Goal: Task Accomplishment & Management: Use online tool/utility

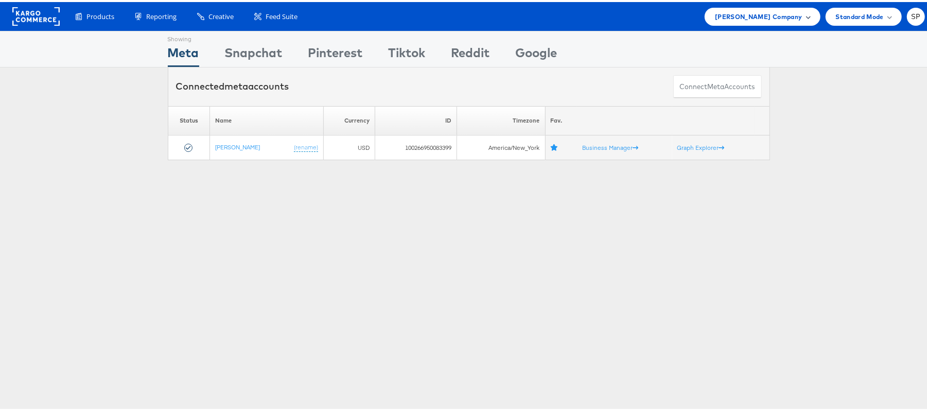
click at [766, 13] on span "Steve Madden Company" at bounding box center [758, 14] width 87 height 11
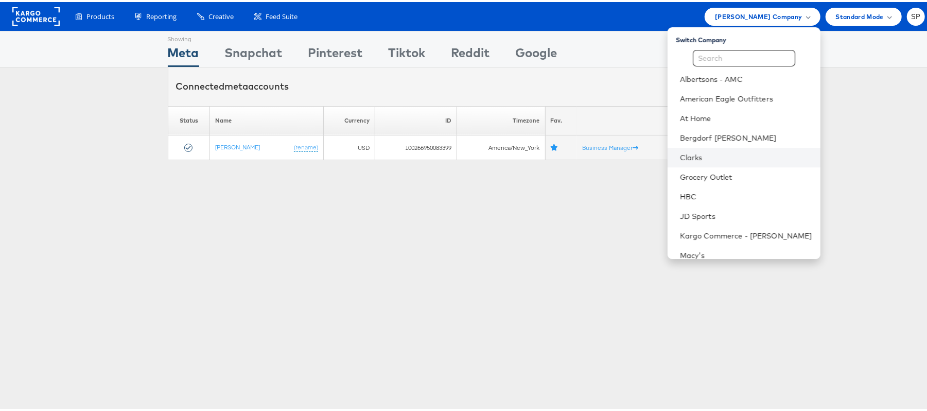
click at [690, 149] on li "Clarks" at bounding box center [743, 156] width 153 height 20
click at [680, 159] on link "Clarks" at bounding box center [746, 155] width 132 height 10
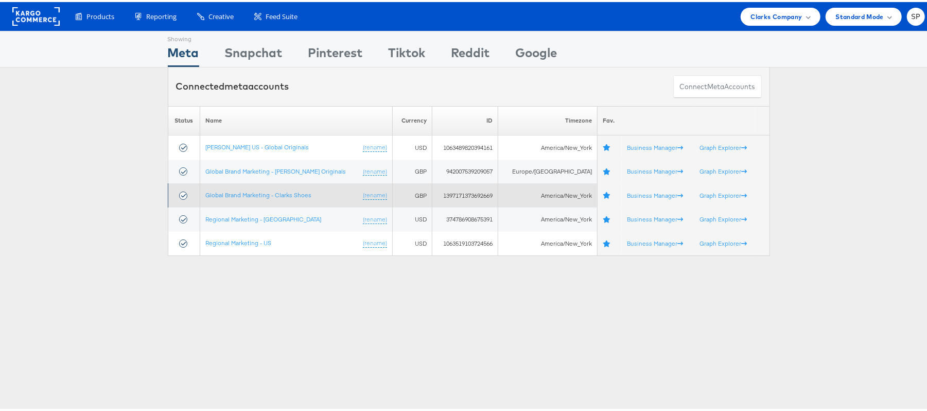
click at [275, 198] on td "Global Brand Marketing - Clarks Shoes (rename)" at bounding box center [296, 193] width 192 height 24
click at [275, 195] on link "Global Brand Marketing - Clarks Shoes" at bounding box center [258, 193] width 106 height 8
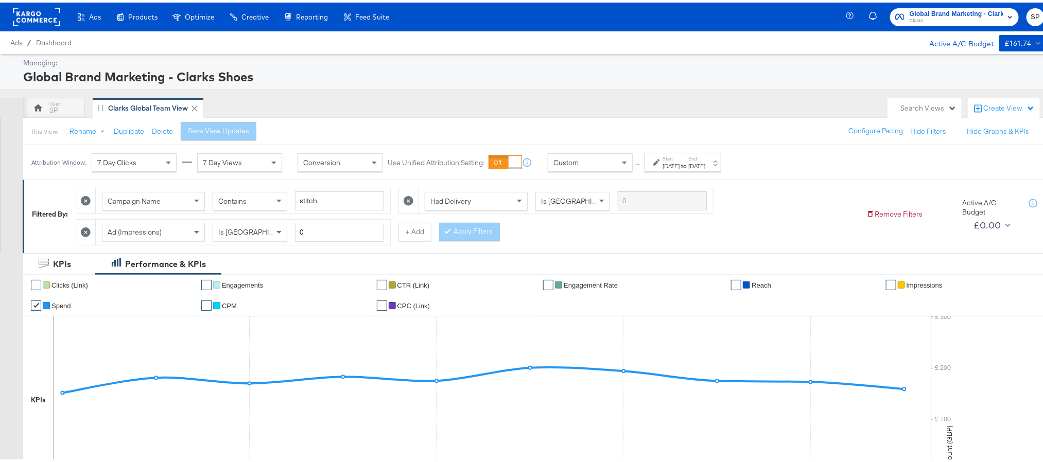
click at [679, 168] on div "Sep 1st 2025" at bounding box center [670, 164] width 17 height 8
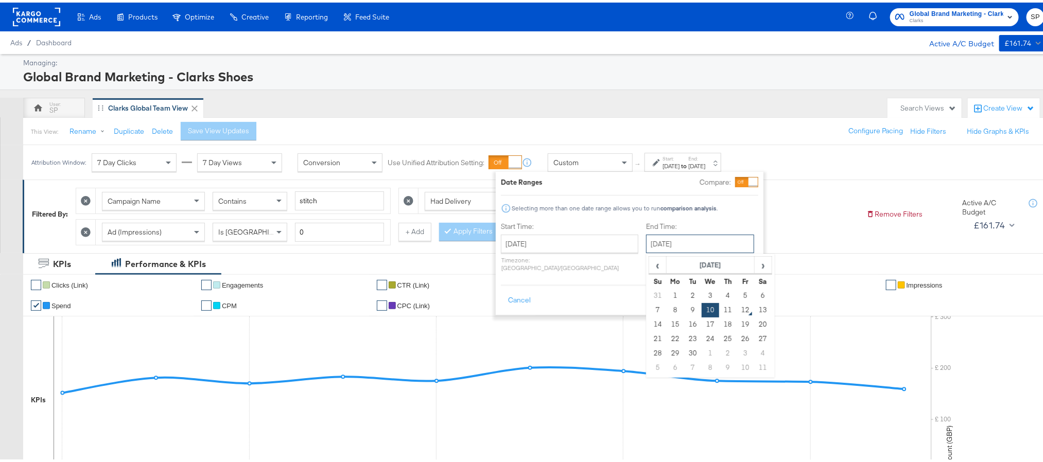
click at [657, 241] on input "September 10th 2025" at bounding box center [700, 241] width 108 height 19
click at [719, 308] on td "11" at bounding box center [727, 308] width 17 height 14
type input "[DATE]"
click at [741, 293] on button "Apply" at bounding box center [742, 298] width 32 height 19
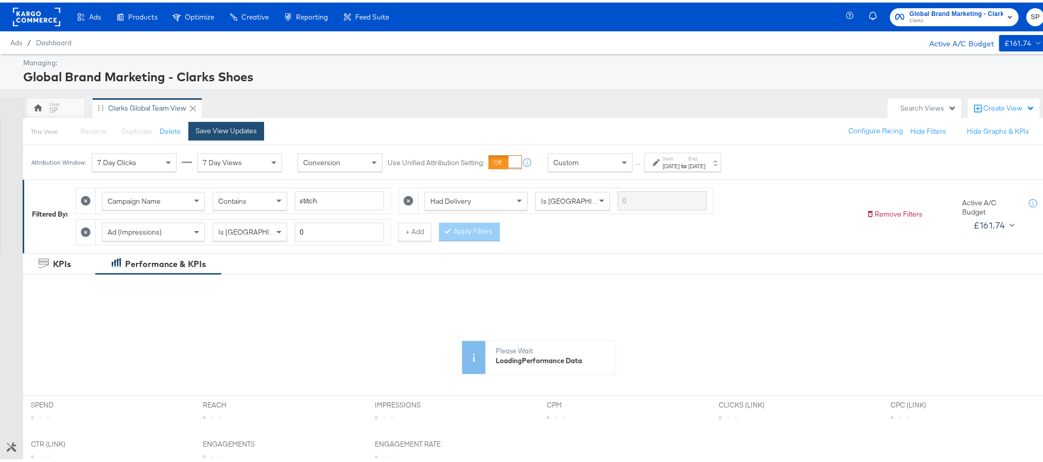
click at [232, 133] on div "Save View Updates" at bounding box center [226, 129] width 61 height 10
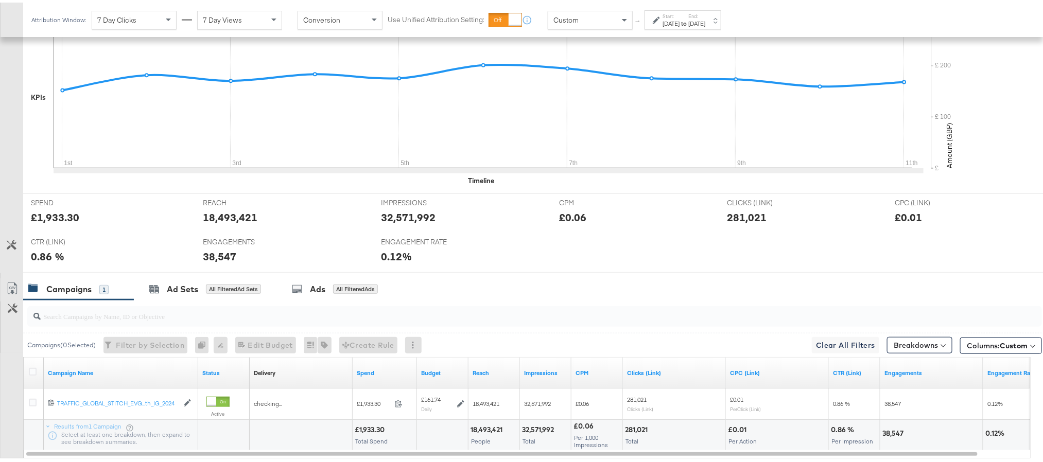
scroll to position [309, 0]
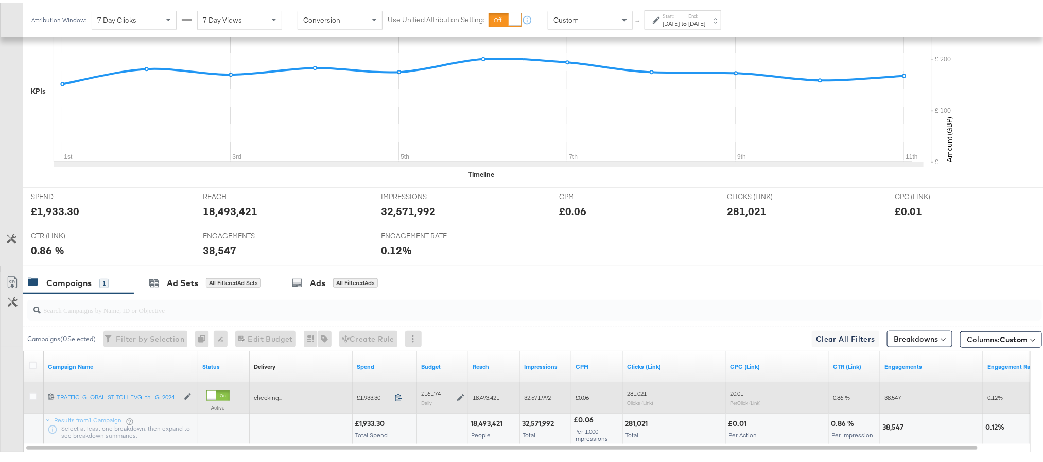
click at [399, 398] on icon at bounding box center [399, 395] width 8 height 8
click at [457, 399] on icon at bounding box center [460, 395] width 7 height 7
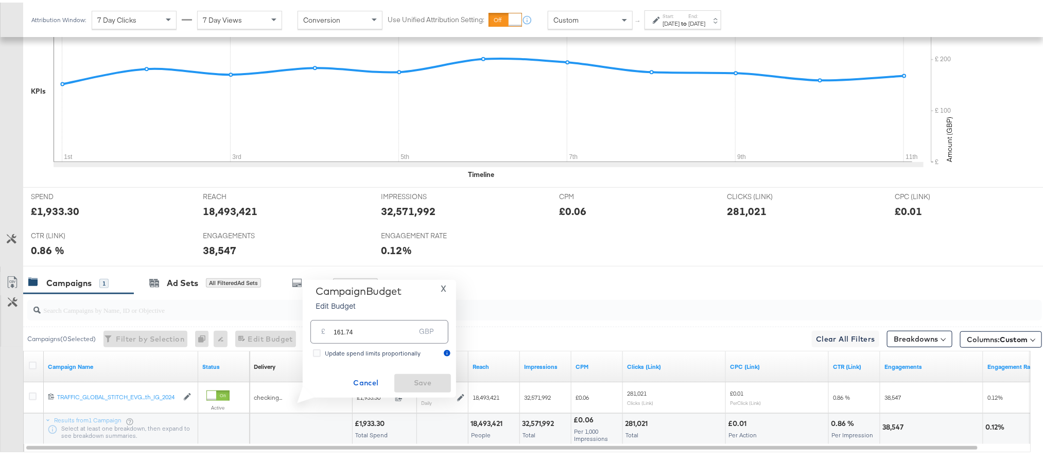
click at [381, 326] on input "161.74" at bounding box center [373, 325] width 81 height 22
paste input "£161.41"
type input "161.41"
click at [412, 378] on span "Save" at bounding box center [422, 380] width 48 height 13
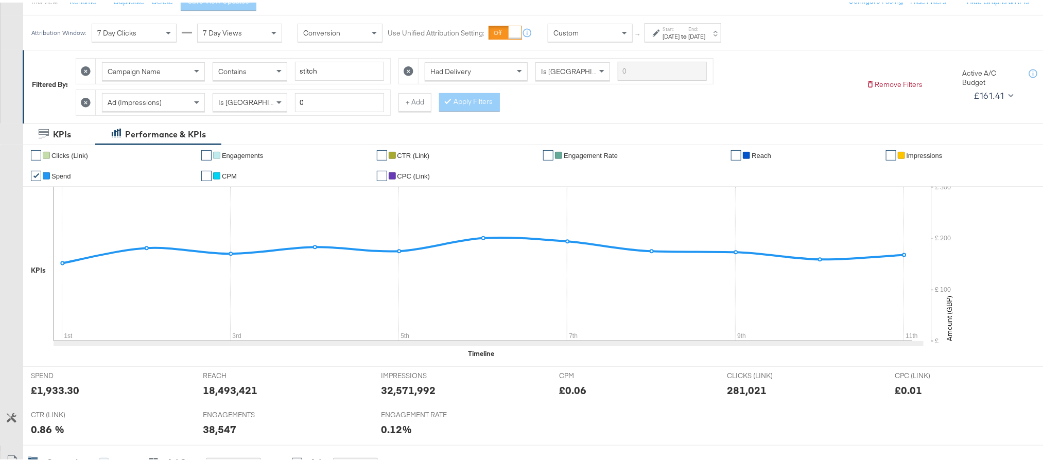
scroll to position [0, 0]
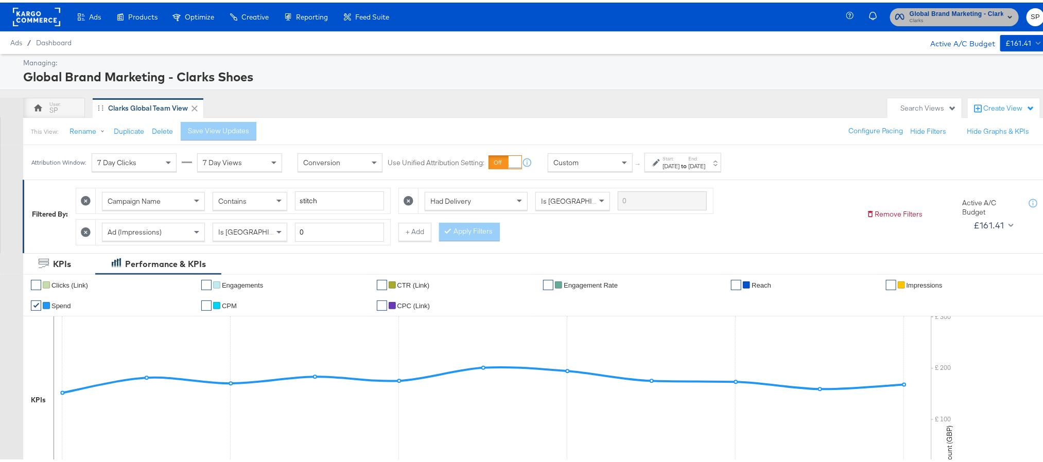
click at [934, 19] on span "Clarks" at bounding box center [956, 18] width 94 height 8
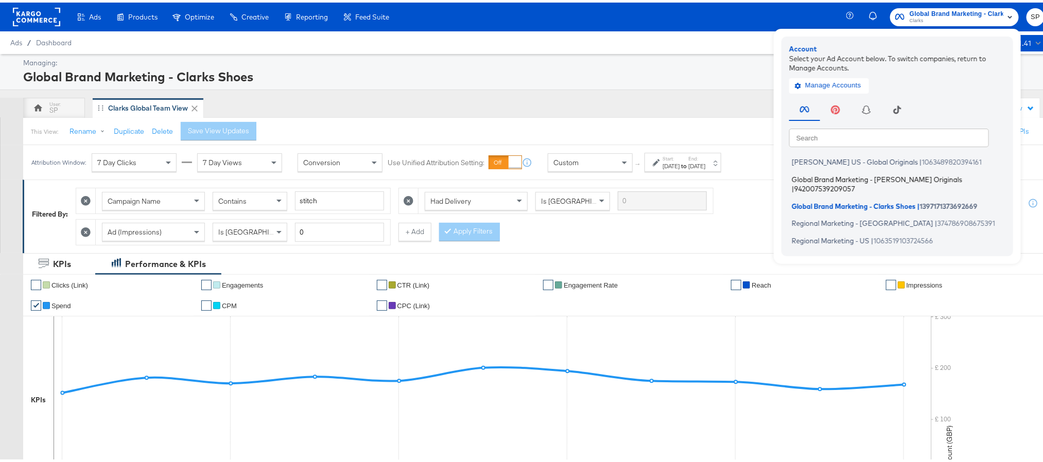
click at [827, 180] on span "Global Brand Marketing - [PERSON_NAME] Originals" at bounding box center [876, 176] width 170 height 8
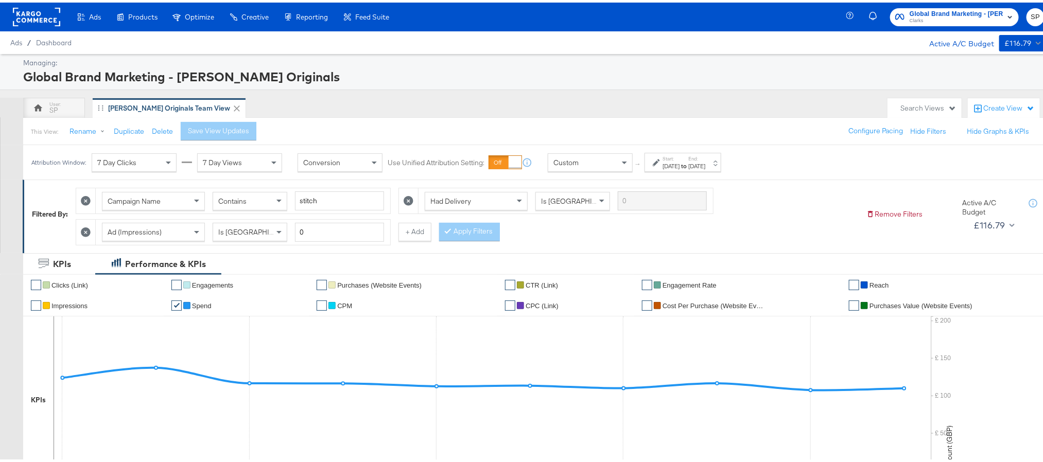
click at [679, 158] on label "Start:" at bounding box center [670, 156] width 17 height 7
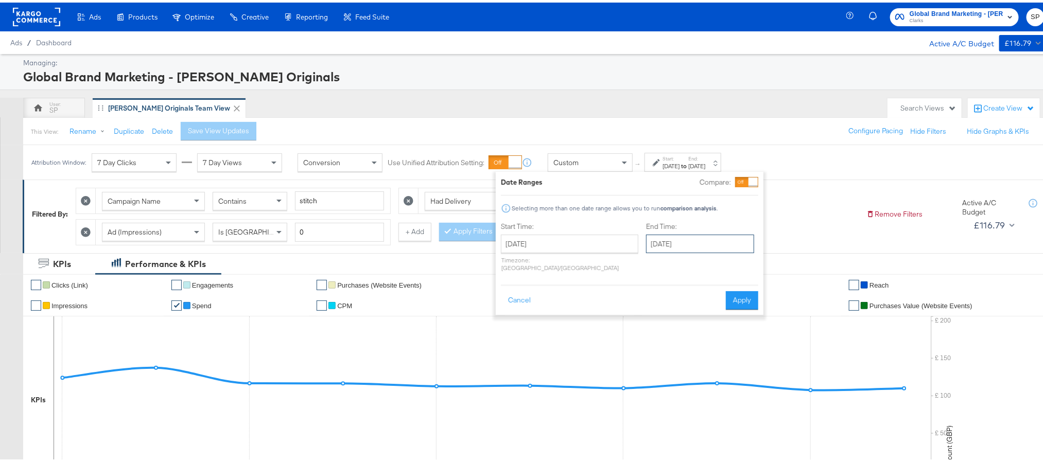
click at [687, 246] on input "[DATE]" at bounding box center [700, 241] width 108 height 19
click at [719, 308] on td "11" at bounding box center [727, 308] width 17 height 14
type input "[DATE]"
click at [735, 289] on button "Apply" at bounding box center [742, 298] width 32 height 19
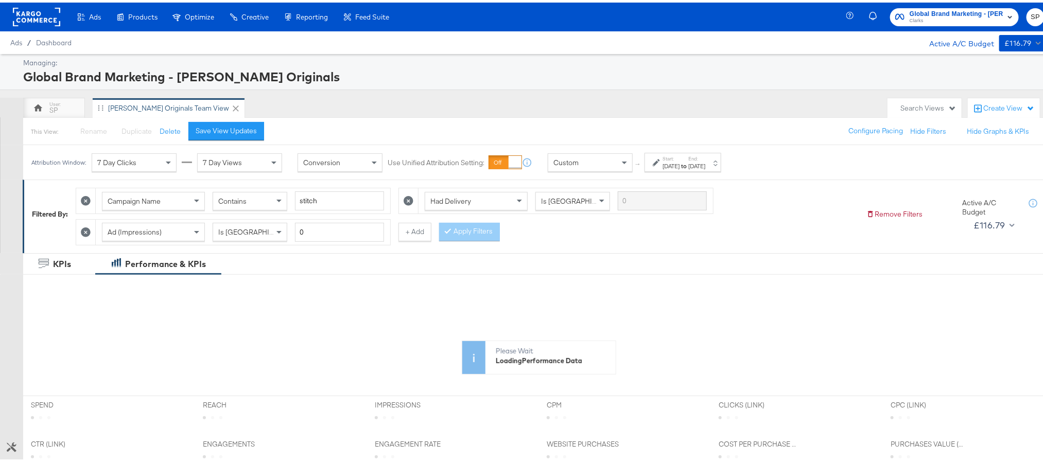
click at [227, 119] on div "This View: Rename Please save your changes before renaming this view Duplicate …" at bounding box center [539, 129] width 1032 height 28
click at [226, 127] on div "Save View Updates" at bounding box center [226, 129] width 61 height 10
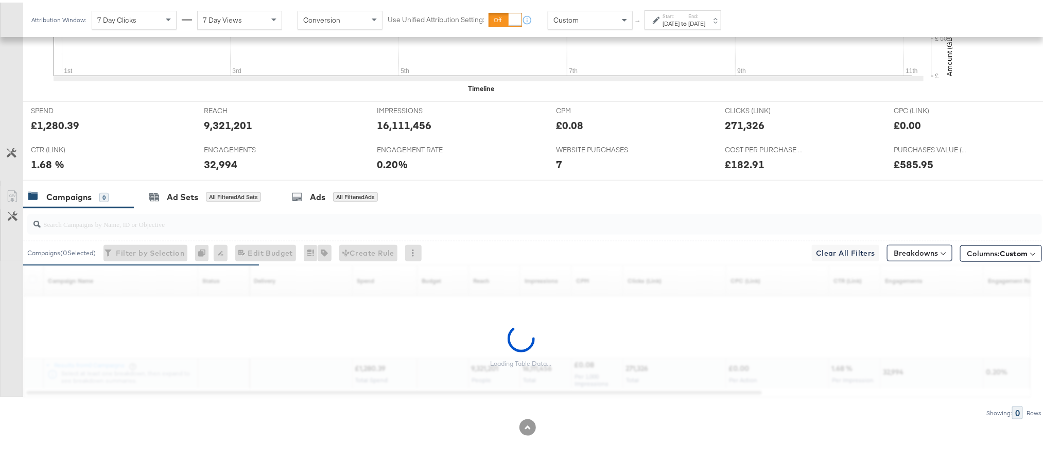
scroll to position [368, 0]
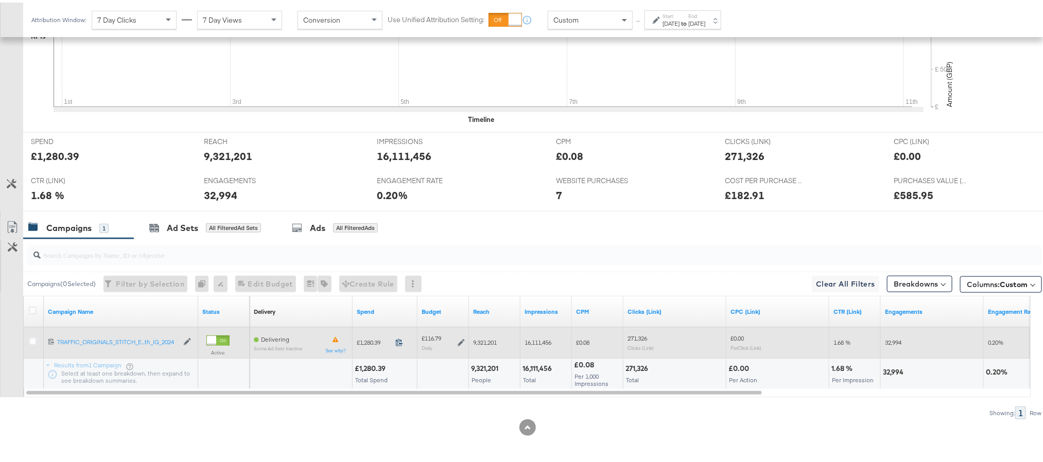
click at [397, 340] on icon at bounding box center [399, 340] width 8 height 8
click at [461, 340] on icon at bounding box center [460, 340] width 7 height 7
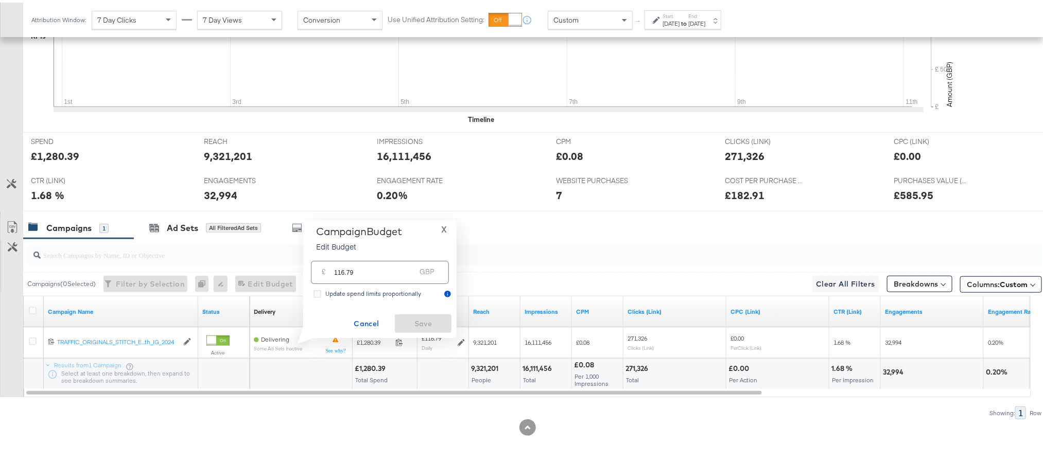
click at [376, 272] on input "116.79" at bounding box center [374, 266] width 81 height 22
paste input "£116.82"
type input "116.82"
click at [411, 323] on span "Save" at bounding box center [423, 321] width 48 height 13
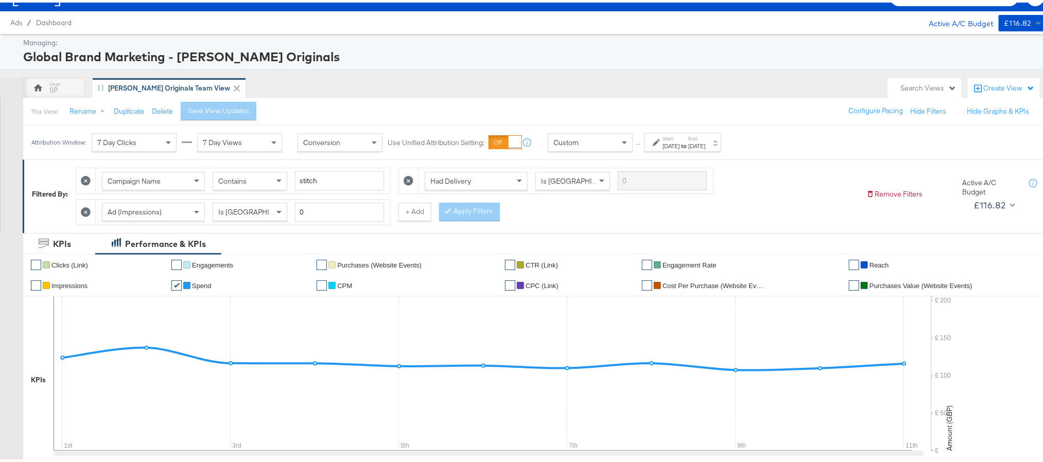
scroll to position [0, 0]
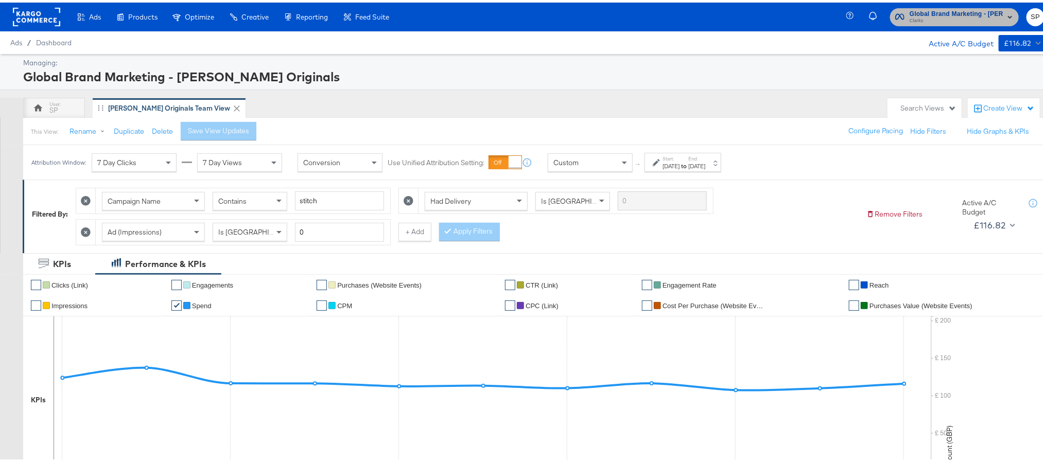
click at [944, 17] on span "Clarks" at bounding box center [956, 18] width 94 height 8
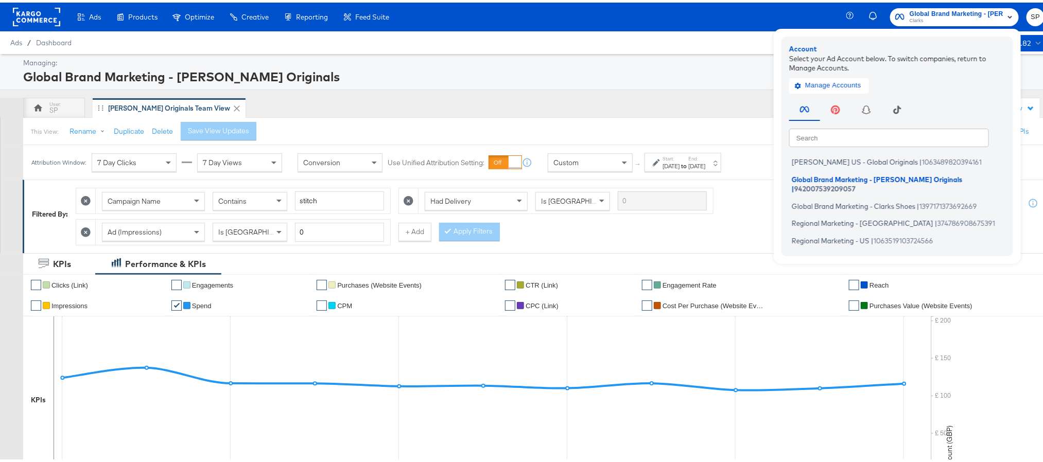
click at [712, 170] on div "Attribution Window: 7 Day Clicks 7 Day Views Conversion Use Unified Attribution…" at bounding box center [378, 160] width 711 height 34
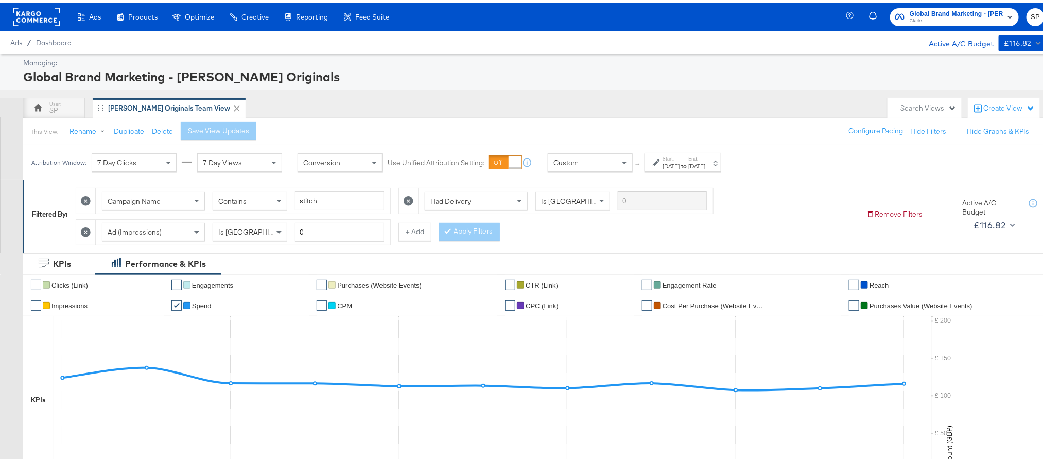
click at [705, 165] on div "[DATE]" at bounding box center [696, 164] width 17 height 8
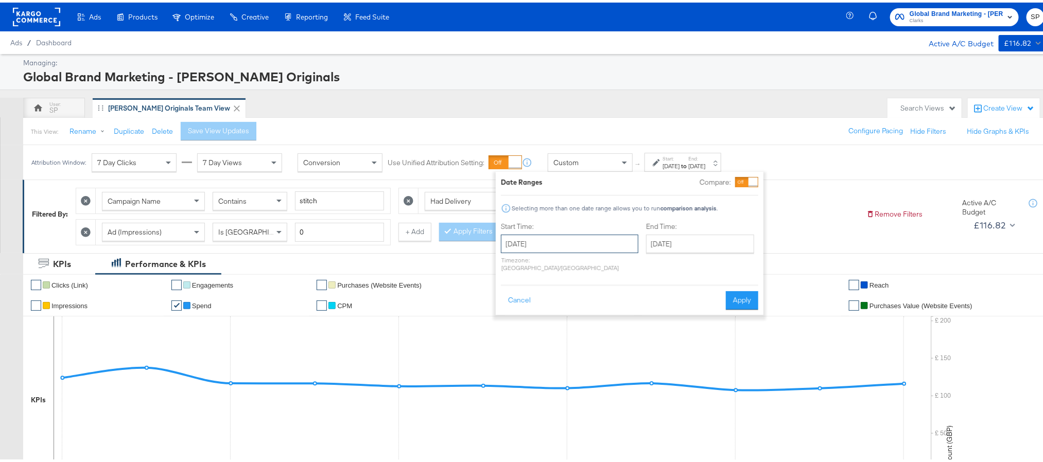
click at [538, 244] on input "September 1st 2025" at bounding box center [569, 241] width 137 height 19
click at [567, 310] on td "10" at bounding box center [564, 308] width 17 height 14
type input "September 10th 2025"
click at [747, 289] on button "Apply" at bounding box center [745, 298] width 32 height 19
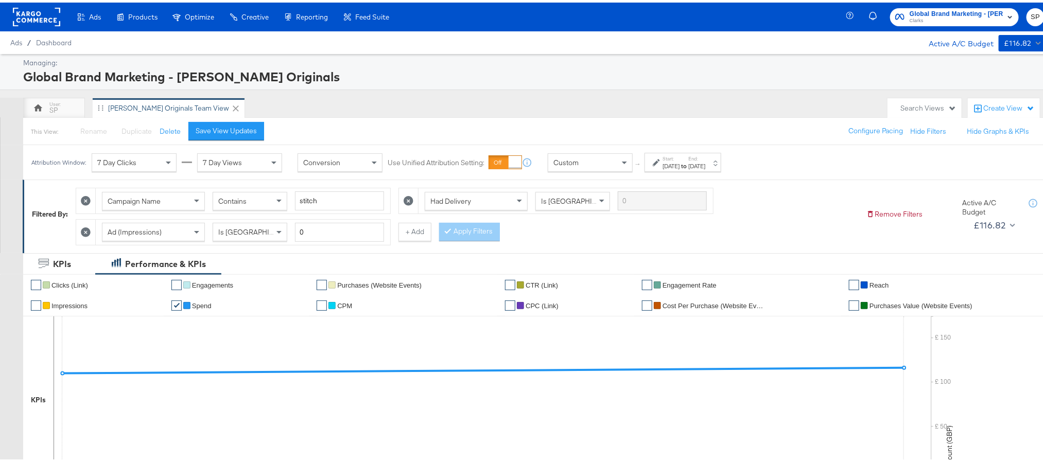
click at [705, 168] on div "[DATE]" at bounding box center [696, 164] width 17 height 8
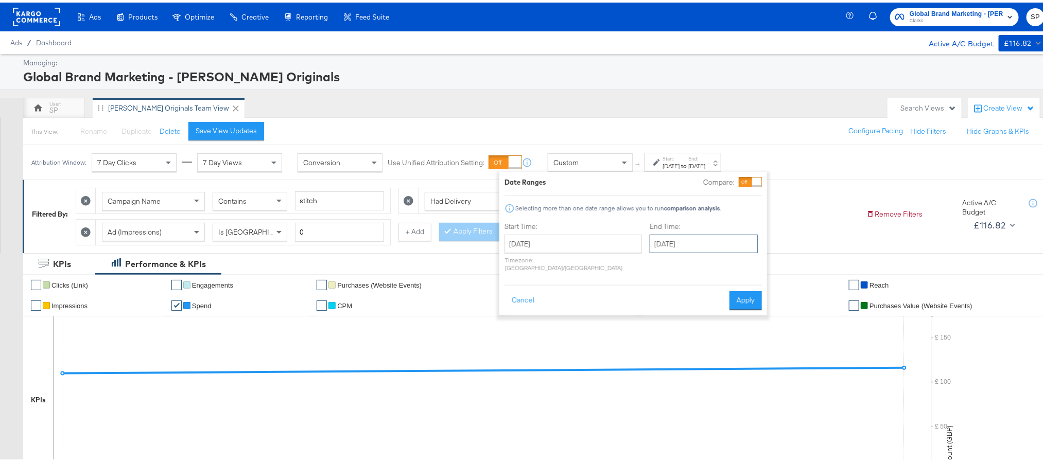
click at [672, 251] on input "[DATE]" at bounding box center [703, 241] width 108 height 19
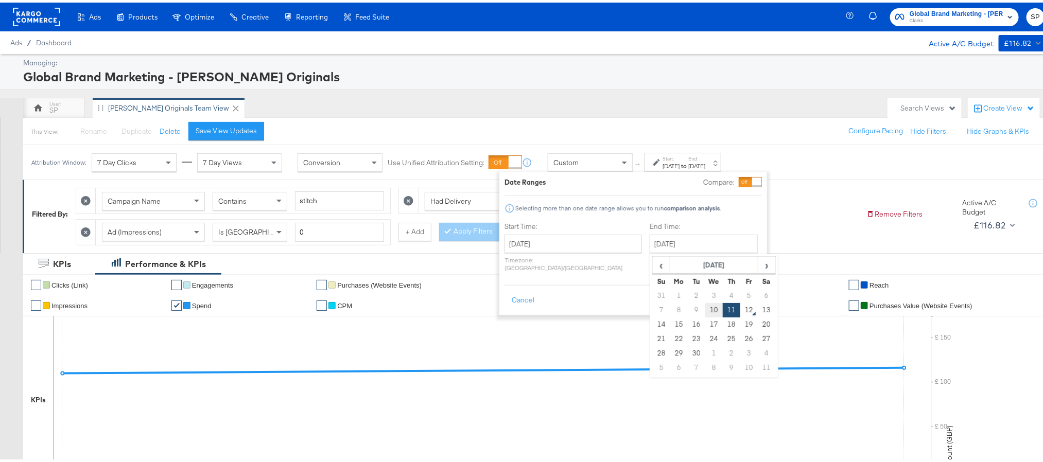
click at [705, 312] on td "10" at bounding box center [713, 308] width 17 height 14
type input "September 10th 2025"
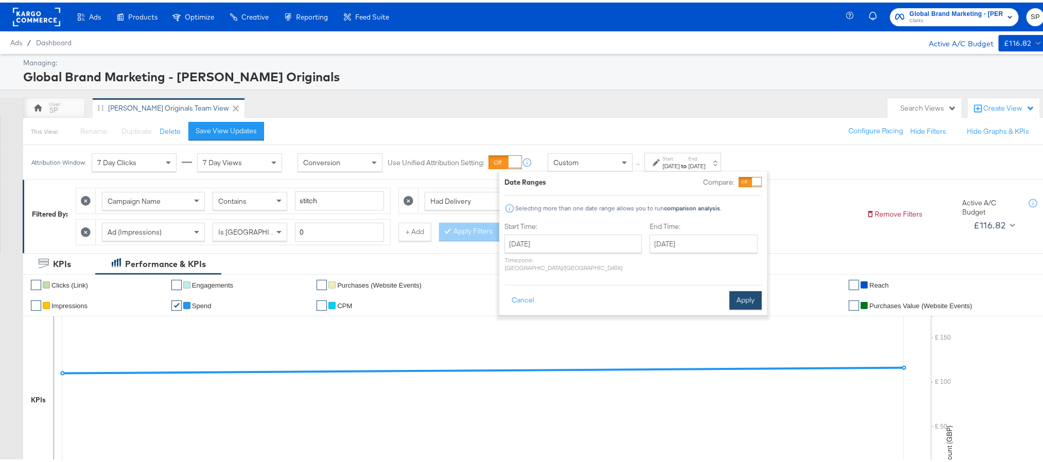
click at [746, 290] on button "Apply" at bounding box center [745, 298] width 32 height 19
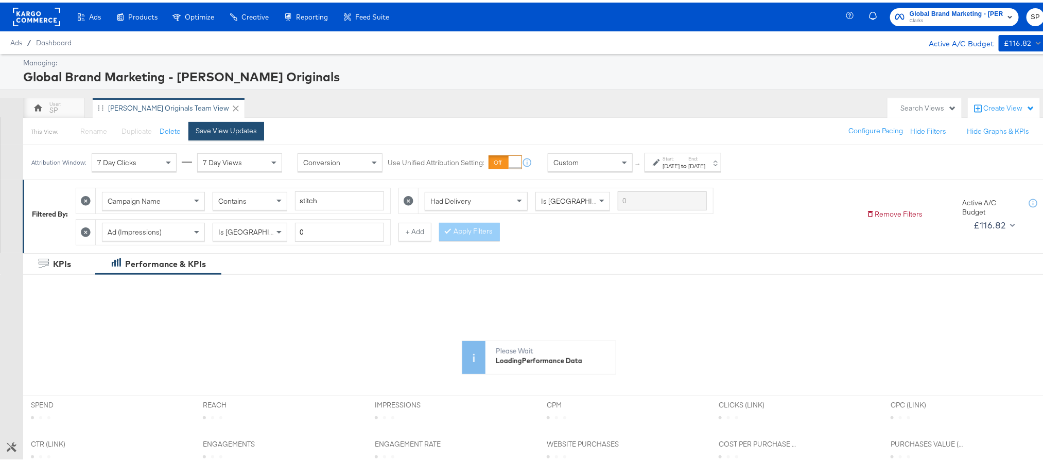
click at [229, 126] on div "Save View Updates" at bounding box center [226, 129] width 61 height 10
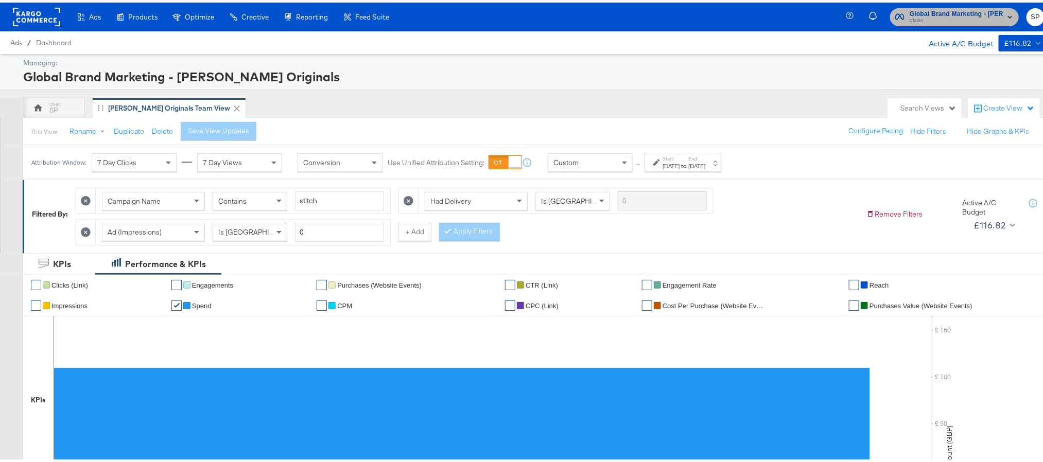
click at [962, 17] on span "Clarks" at bounding box center [956, 18] width 94 height 8
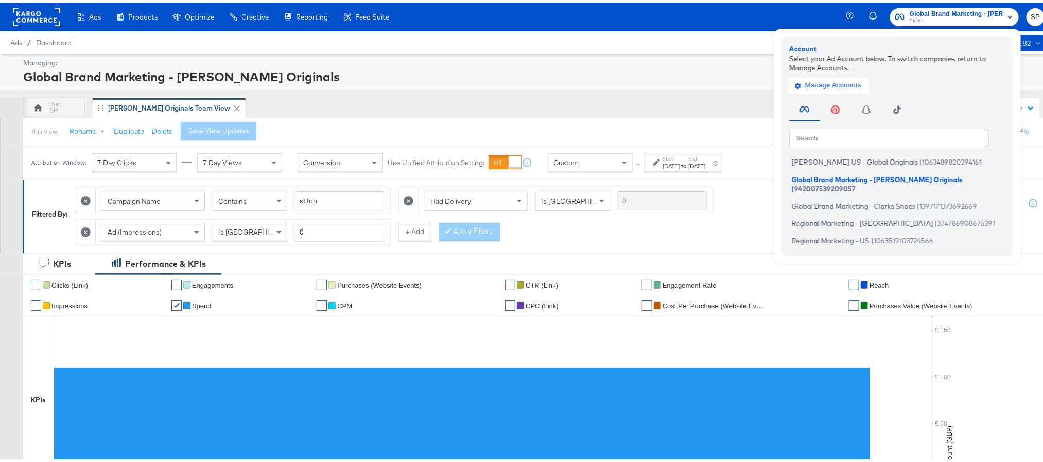
click at [707, 93] on div "Managing: Global Brand Marketing - Clarks Originals SP Clarks Originals Team Vi…" at bounding box center [527, 438] width 1054 height 774
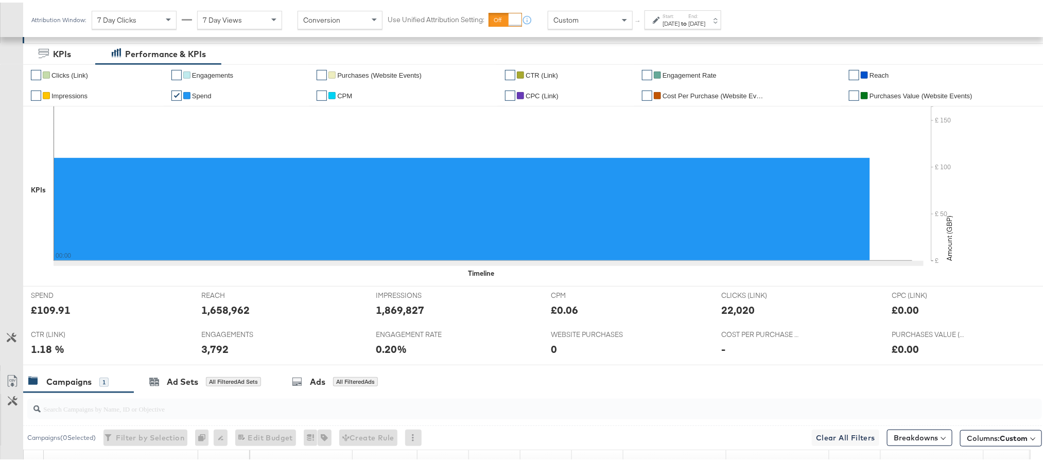
scroll to position [232, 0]
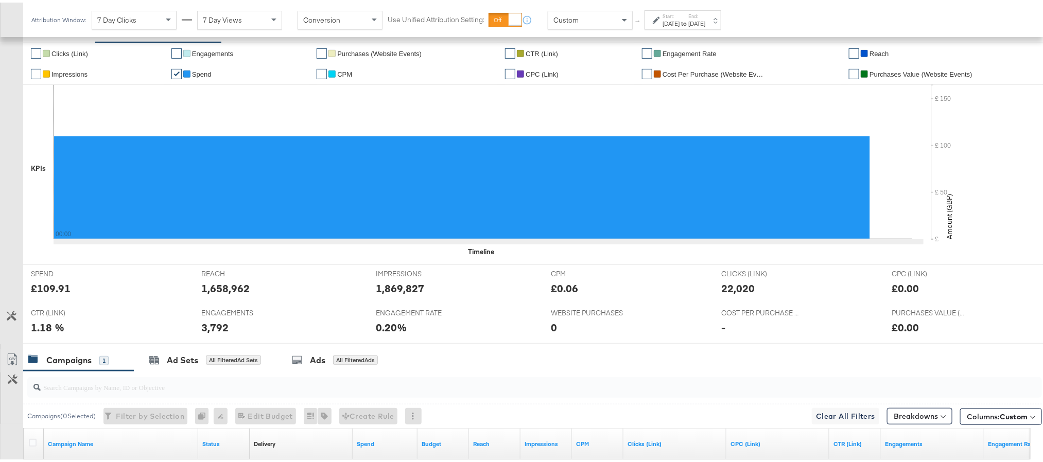
click at [41, 290] on div "£109.91" at bounding box center [51, 285] width 40 height 15
copy div "109.91"
click at [228, 292] on div "1,658,962" at bounding box center [225, 285] width 48 height 15
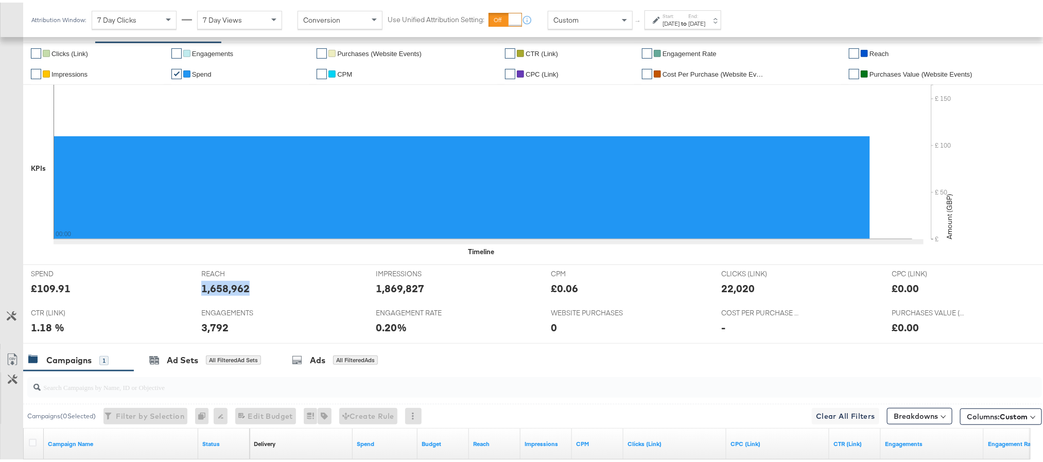
copy div "1,658,962"
click at [381, 287] on div "1,869,827" at bounding box center [400, 285] width 48 height 15
copy div "1,869,827"
click at [740, 287] on div "22,020" at bounding box center [737, 285] width 33 height 15
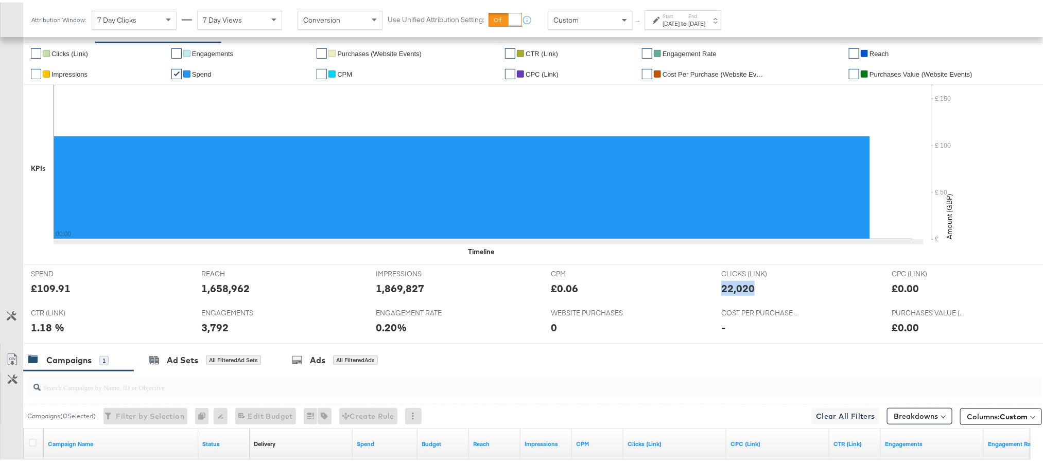
click at [740, 287] on div "22,020" at bounding box center [737, 285] width 33 height 15
copy div "22,020"
click at [207, 329] on div "3,792" at bounding box center [214, 325] width 27 height 15
copy div "3,792"
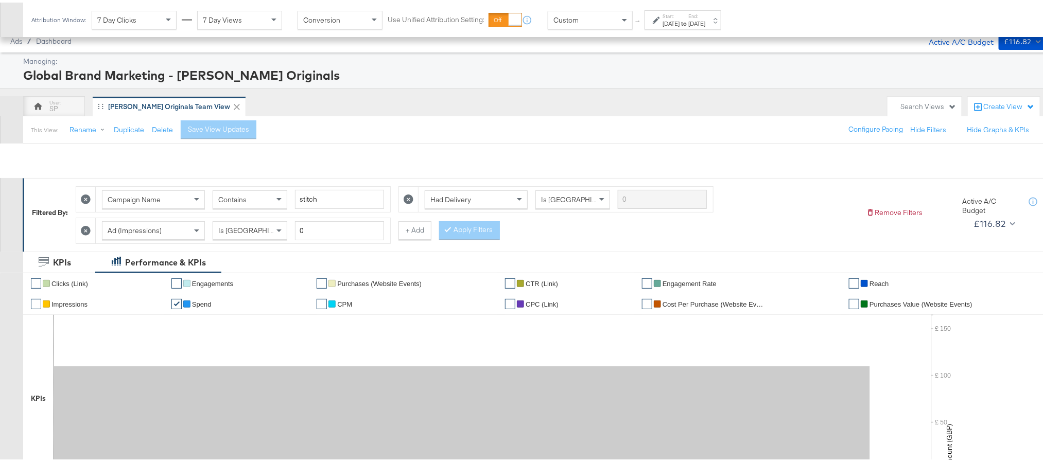
scroll to position [0, 0]
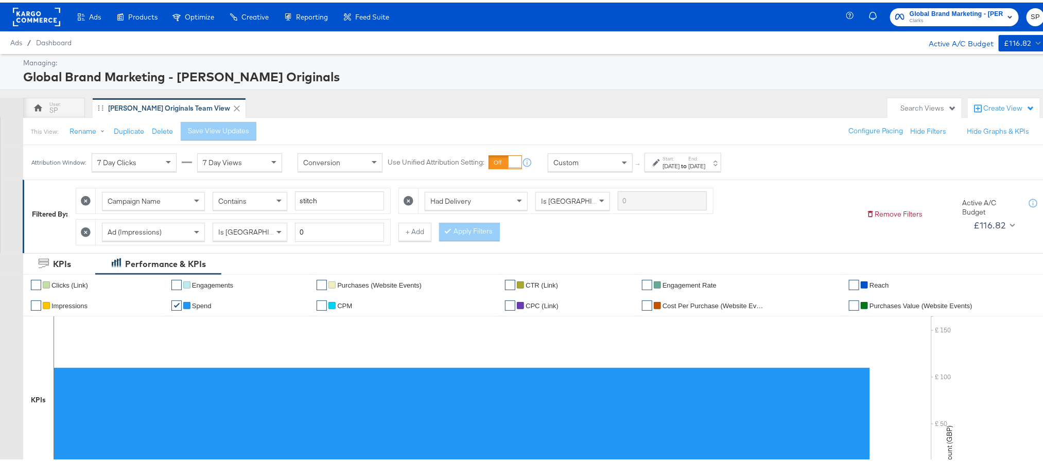
click at [688, 167] on strong "to" at bounding box center [683, 164] width 9 height 8
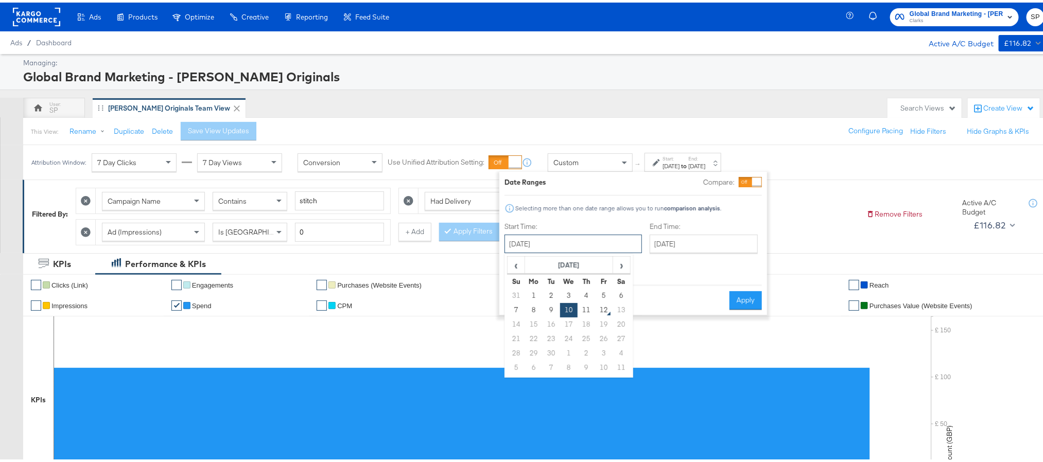
click at [557, 241] on input "September 10th 2025" at bounding box center [572, 241] width 137 height 19
click at [533, 292] on td "1" at bounding box center [533, 293] width 17 height 14
type input "September 1st 2025"
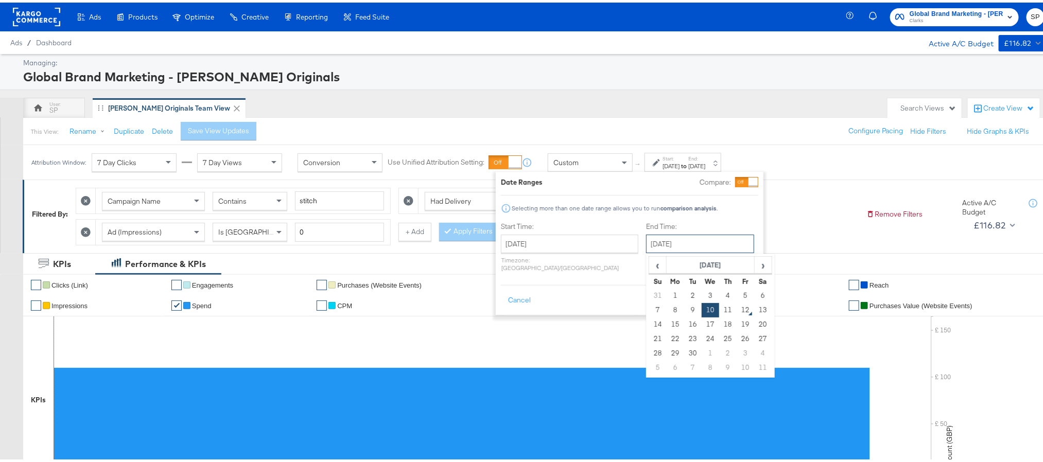
click at [646, 244] on input "September 10th 2025" at bounding box center [700, 241] width 108 height 19
click at [719, 306] on td "11" at bounding box center [727, 308] width 17 height 14
type input "[DATE]"
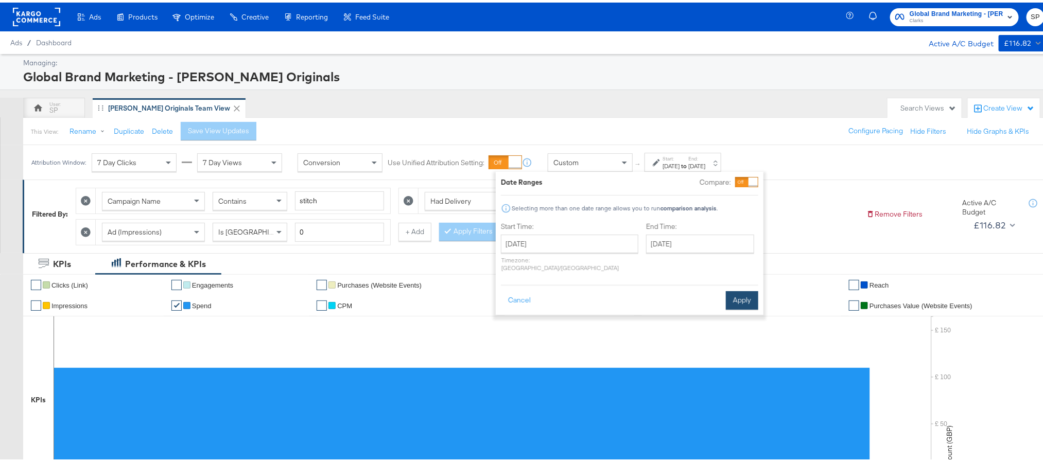
click at [738, 295] on button "Apply" at bounding box center [742, 298] width 32 height 19
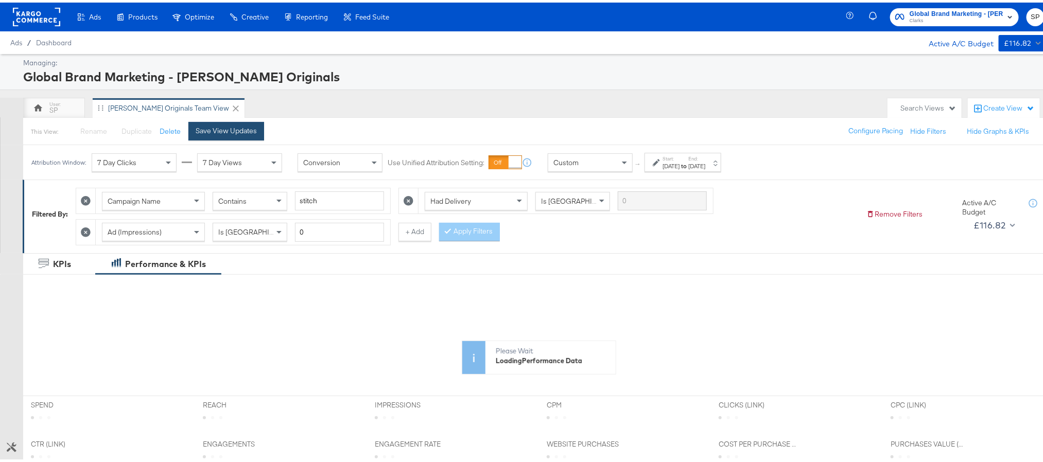
click at [221, 130] on div "Save View Updates" at bounding box center [226, 129] width 61 height 10
click at [676, 165] on div "Sep 1st 2025" at bounding box center [670, 164] width 17 height 8
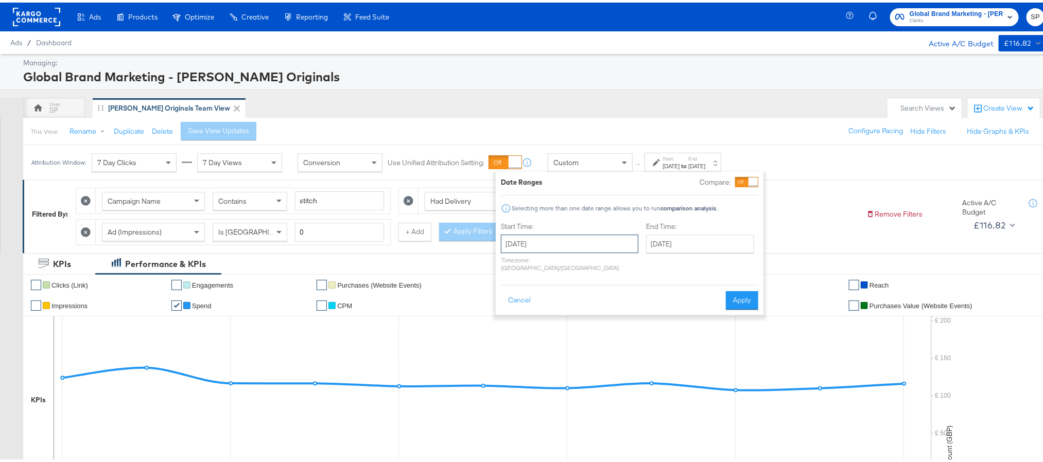
click at [584, 234] on input "September 1st 2025" at bounding box center [569, 241] width 137 height 19
click at [578, 307] on td "11" at bounding box center [582, 308] width 17 height 14
type input "[DATE]"
click at [738, 290] on button "Apply" at bounding box center [745, 298] width 32 height 19
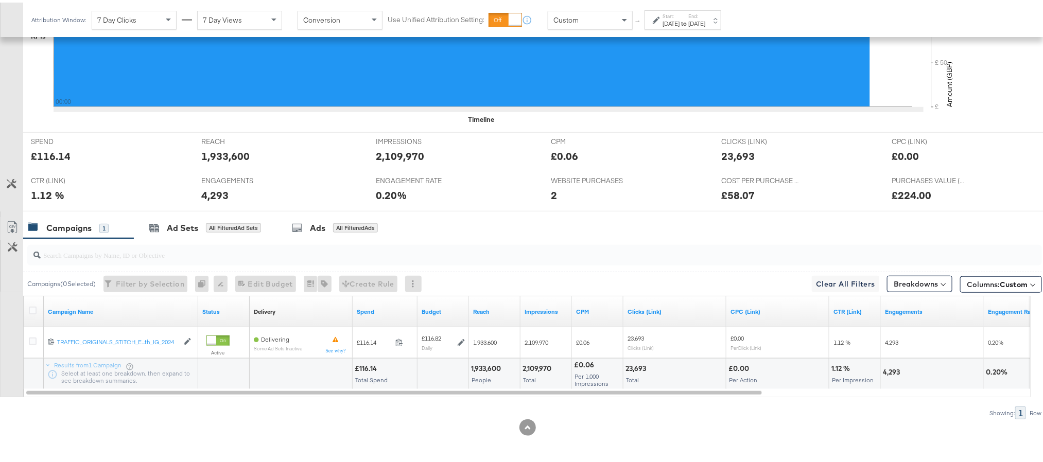
scroll to position [368, 0]
click at [50, 156] on div "£116.14" at bounding box center [51, 153] width 40 height 15
copy div "116.14"
click at [218, 149] on div "1,933,600" at bounding box center [225, 153] width 48 height 15
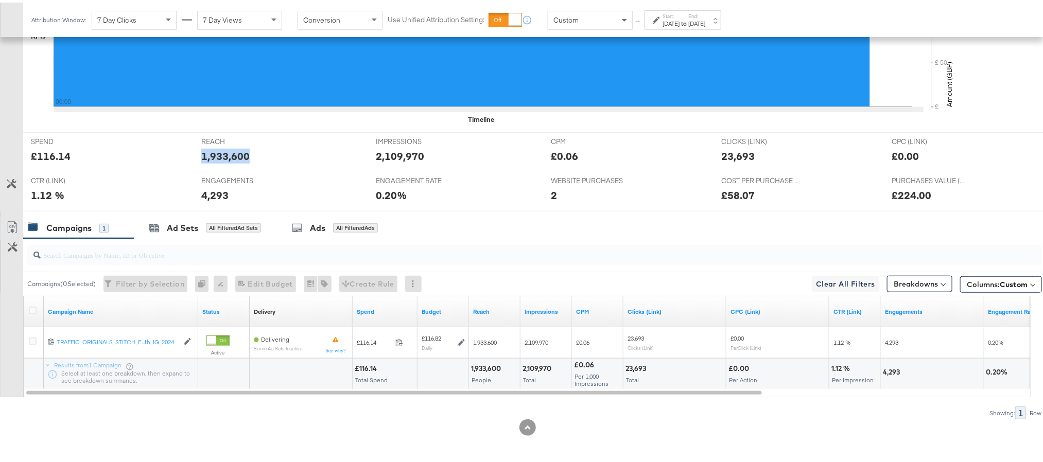
click at [218, 149] on div "1,933,600" at bounding box center [225, 153] width 48 height 15
copy div "1,933,600"
click at [386, 150] on div "2,109,970" at bounding box center [400, 153] width 48 height 15
copy div "2,109,970"
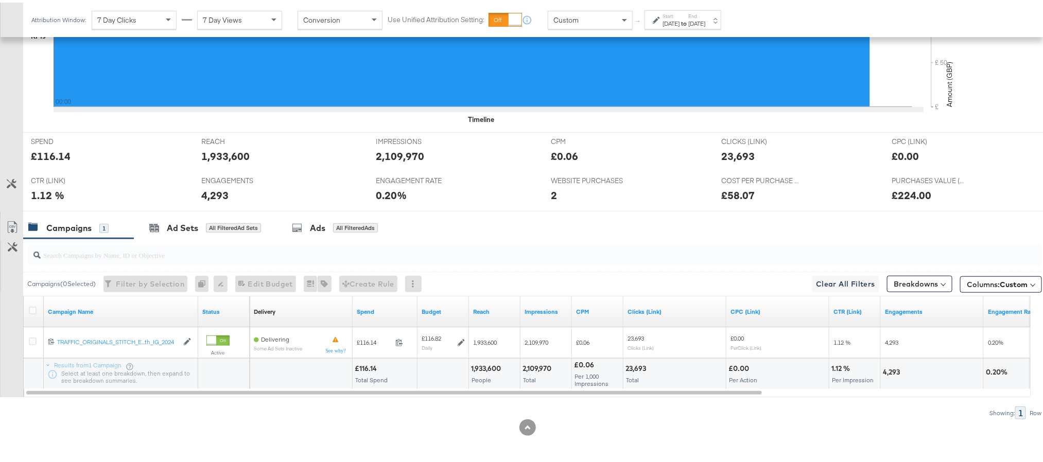
click at [721, 152] on div "23,693" at bounding box center [737, 153] width 33 height 15
copy div "23,693"
click at [205, 190] on div "4,293" at bounding box center [214, 192] width 27 height 15
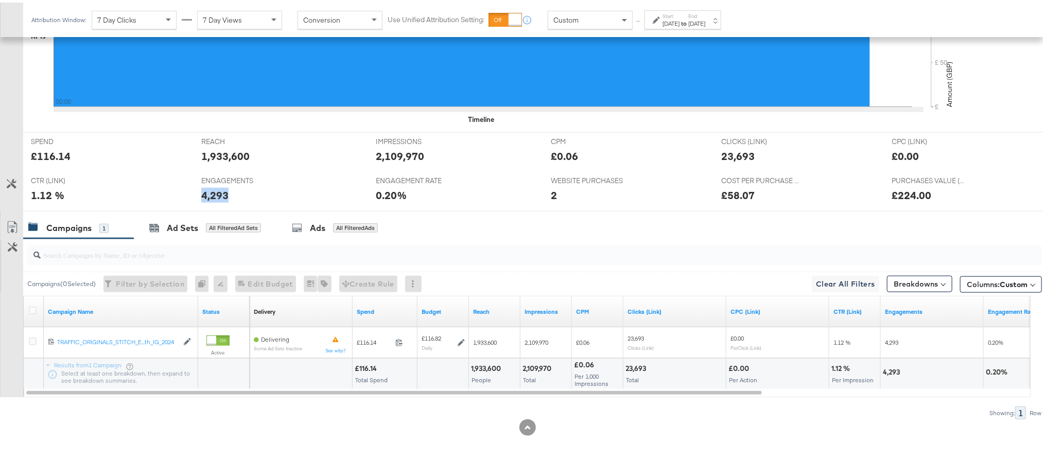
copy div "4,293"
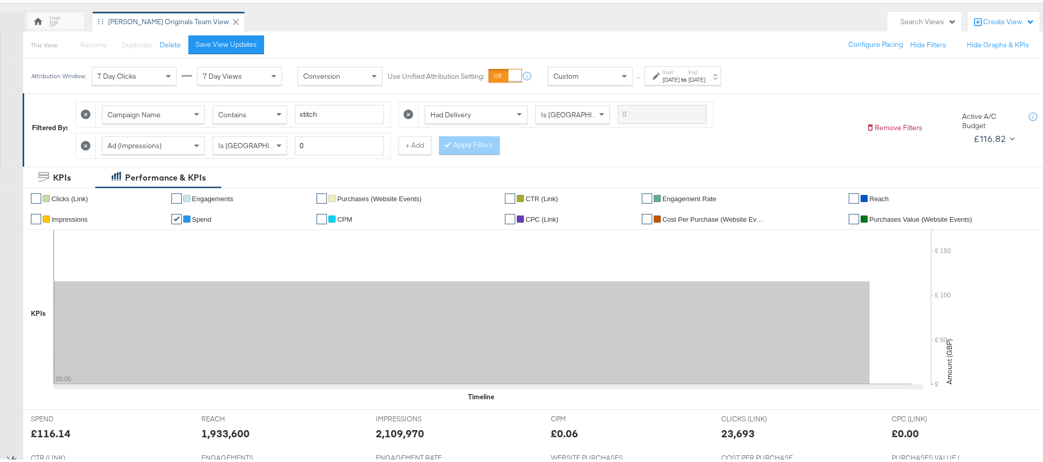
scroll to position [0, 0]
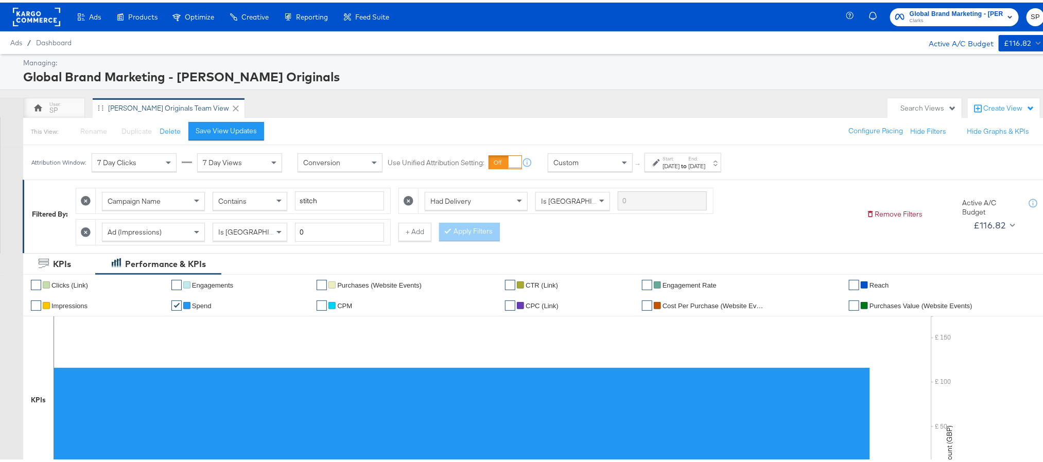
click at [925, 20] on span "Clarks" at bounding box center [956, 18] width 94 height 8
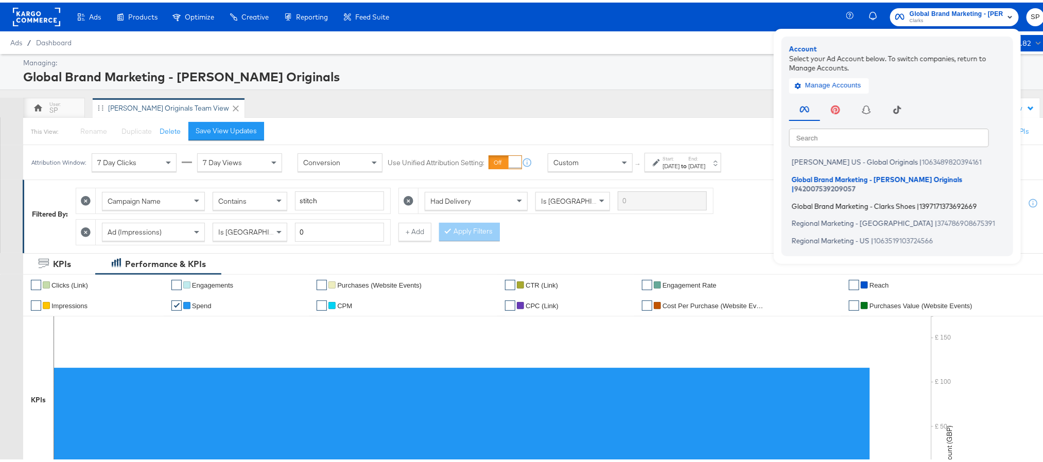
click at [881, 199] on span "Global Brand Marketing - Clarks Shoes" at bounding box center [853, 203] width 124 height 8
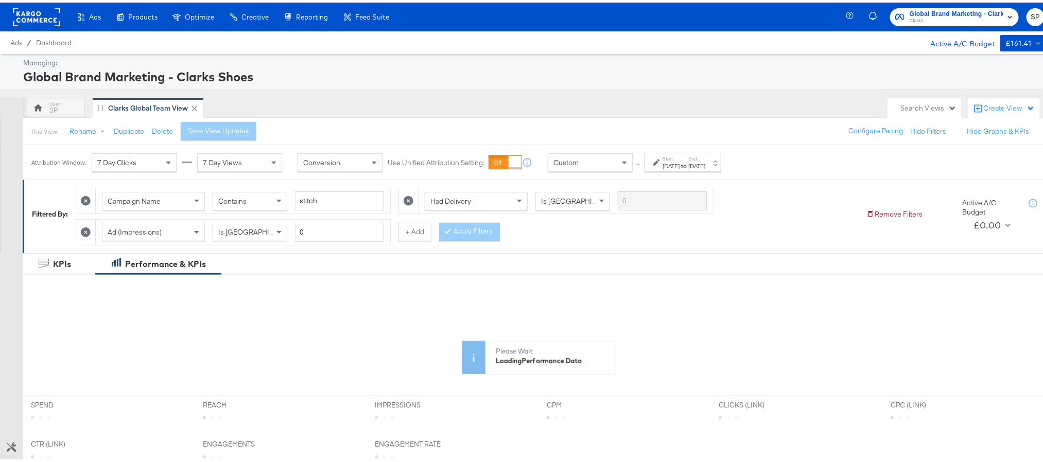
click at [688, 162] on strong "to" at bounding box center [683, 164] width 9 height 8
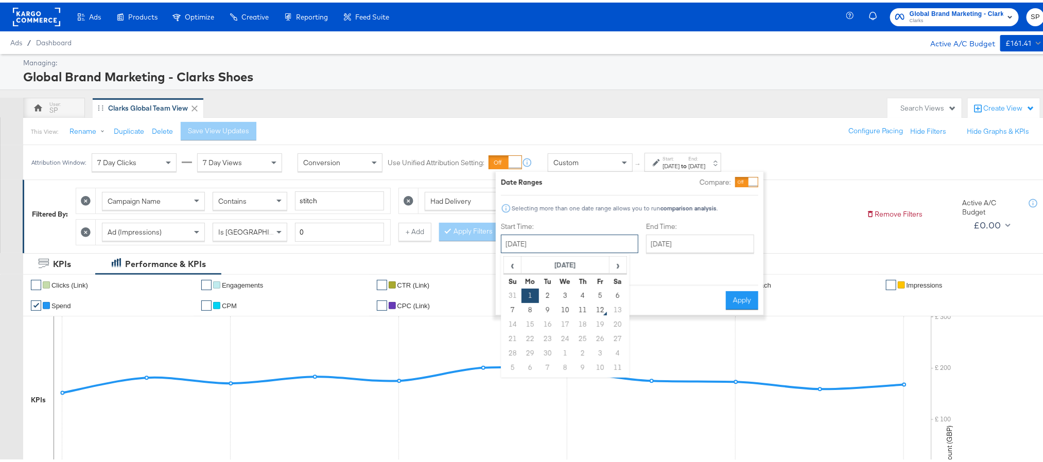
click at [583, 243] on input "[DATE]" at bounding box center [569, 241] width 137 height 19
click at [560, 303] on td "10" at bounding box center [564, 308] width 17 height 14
type input "[DATE]"
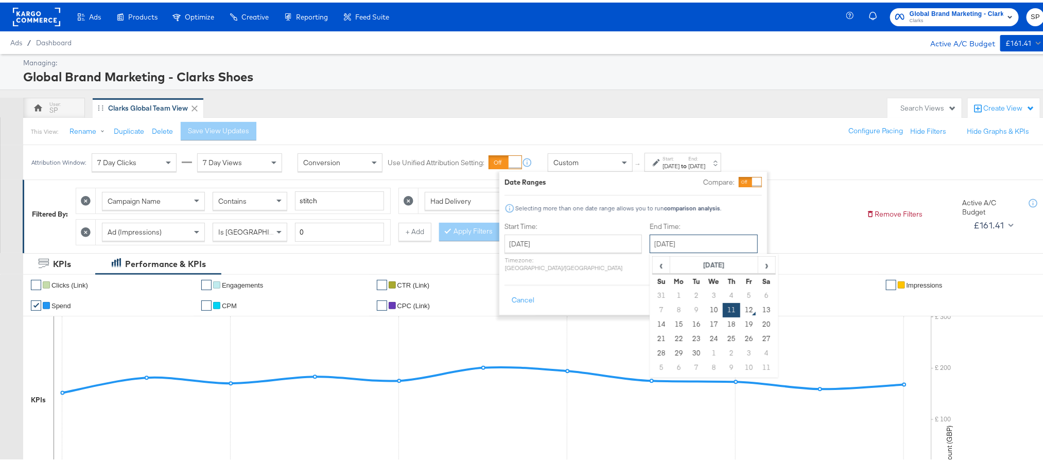
click at [649, 246] on input "[DATE]" at bounding box center [703, 241] width 108 height 19
click at [705, 309] on td "10" at bounding box center [713, 308] width 17 height 14
type input "[DATE]"
click at [739, 296] on button "Apply" at bounding box center [745, 298] width 32 height 19
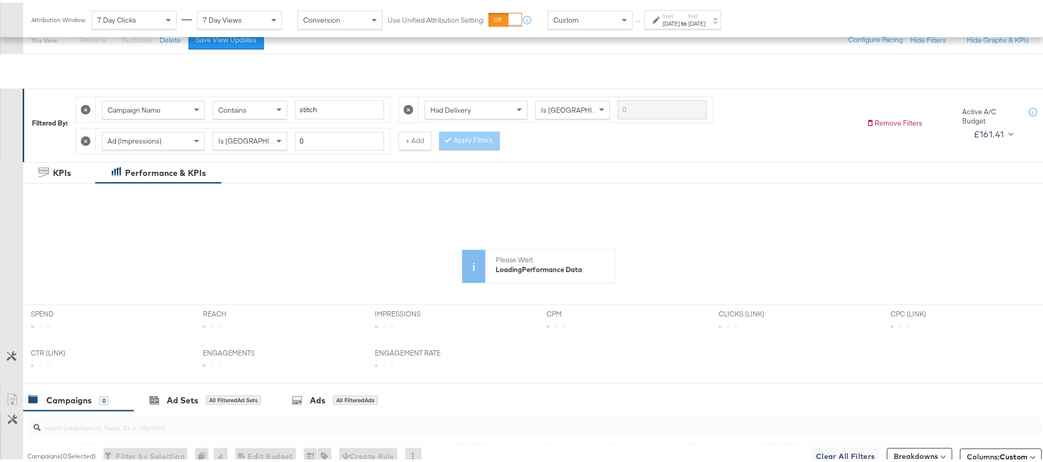
scroll to position [232, 0]
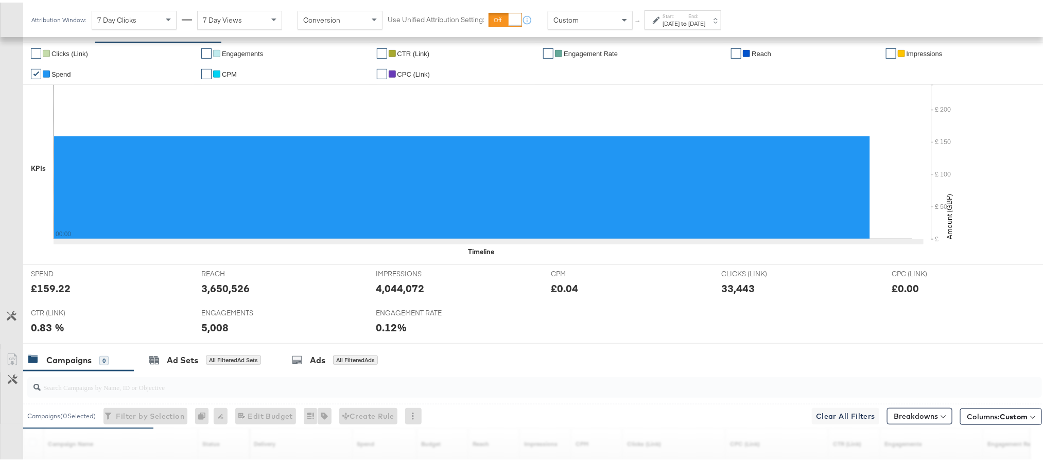
click at [55, 291] on div "£159.22" at bounding box center [51, 285] width 40 height 15
copy div "159.22"
click at [218, 292] on div "3,650,526" at bounding box center [225, 285] width 48 height 15
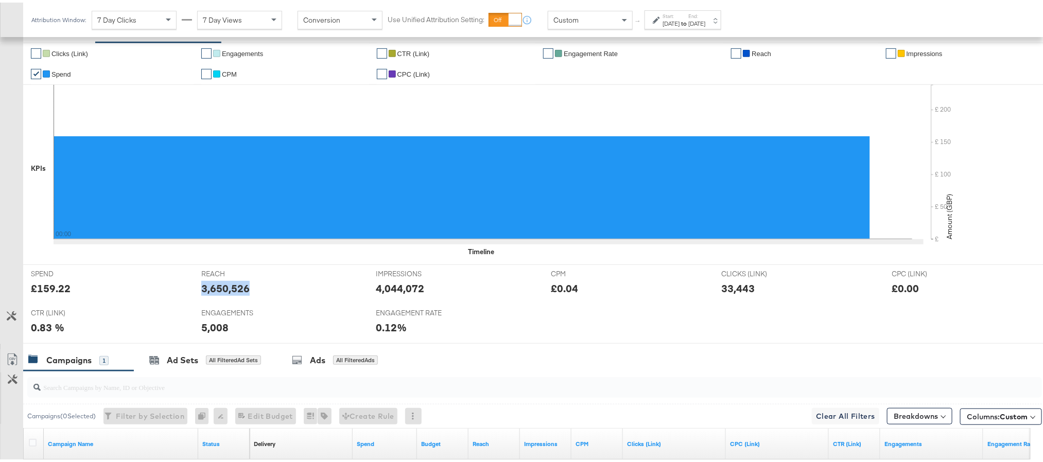
click at [218, 292] on div "3,650,526" at bounding box center [225, 285] width 48 height 15
copy div "3,650,526"
click at [391, 291] on div "4,044,072" at bounding box center [400, 285] width 48 height 15
copy div "4,044,072"
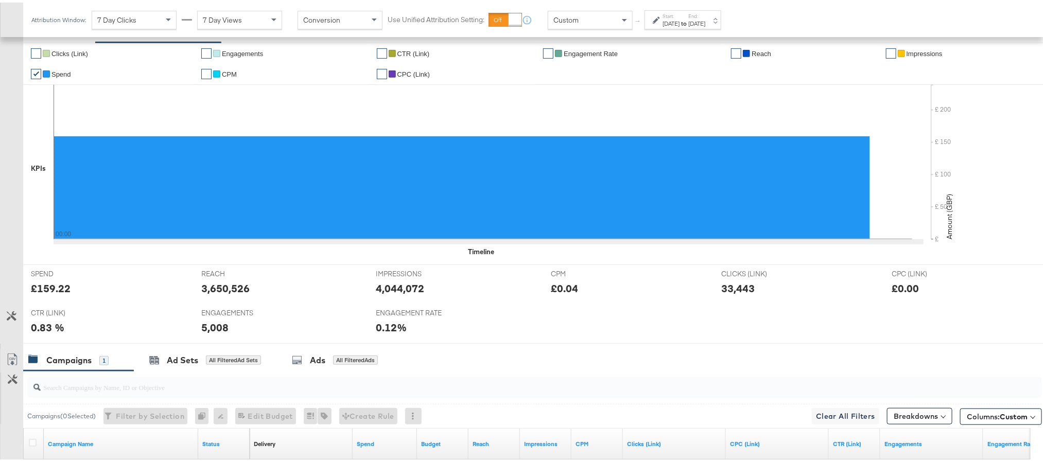
click at [722, 289] on div "33,443" at bounding box center [737, 285] width 33 height 15
copy div "33,443"
click at [216, 329] on div "5,008" at bounding box center [214, 325] width 27 height 15
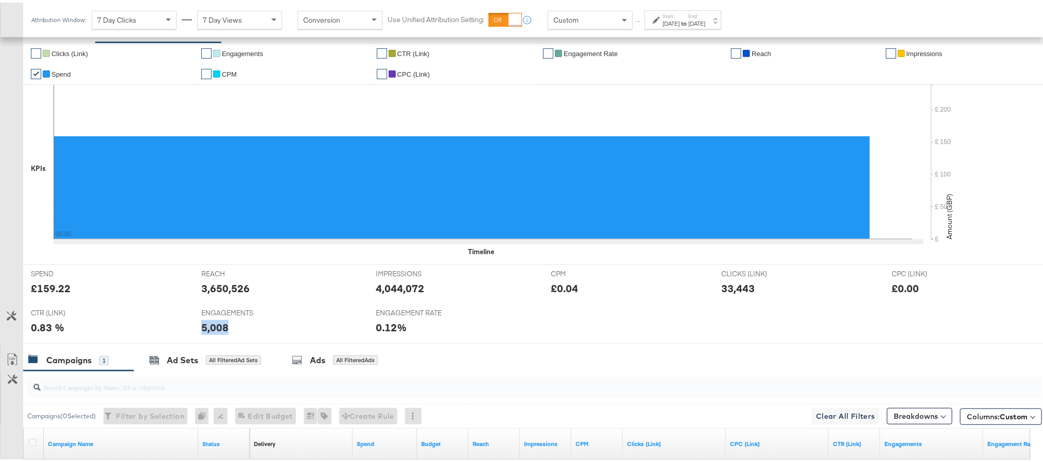
copy div "5,008"
click at [706, 25] on div "Start: Sep 10th 2025 to End: Sep 10th 2025" at bounding box center [682, 17] width 77 height 19
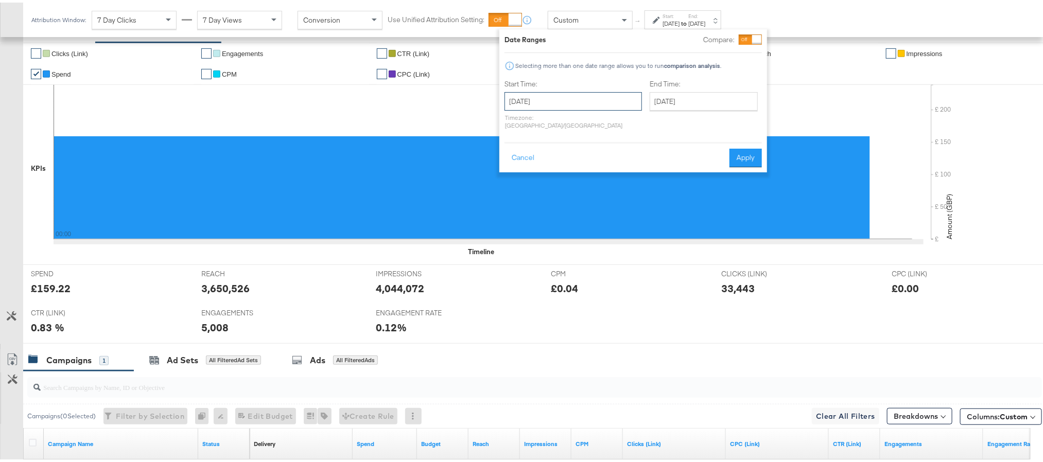
click at [590, 104] on input "September 10th 2025" at bounding box center [572, 99] width 137 height 19
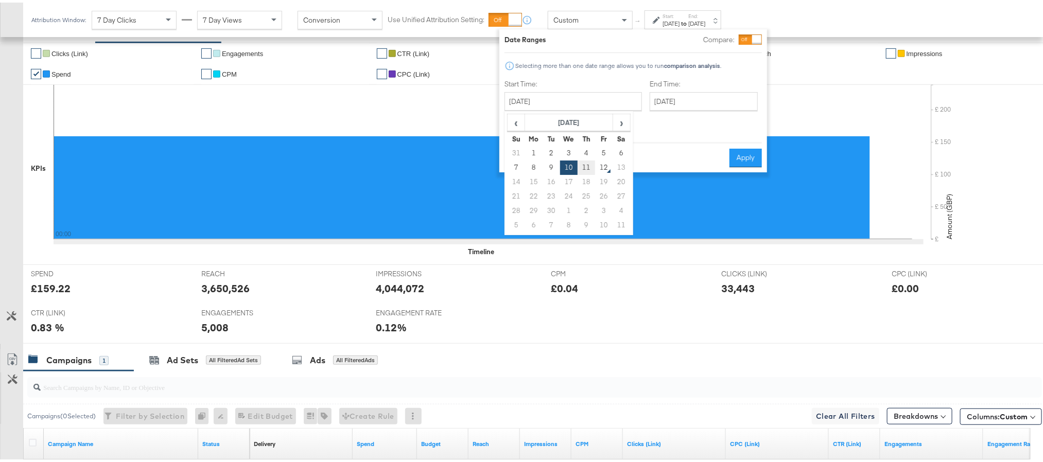
click at [582, 162] on td "11" at bounding box center [585, 165] width 17 height 14
type input "[DATE]"
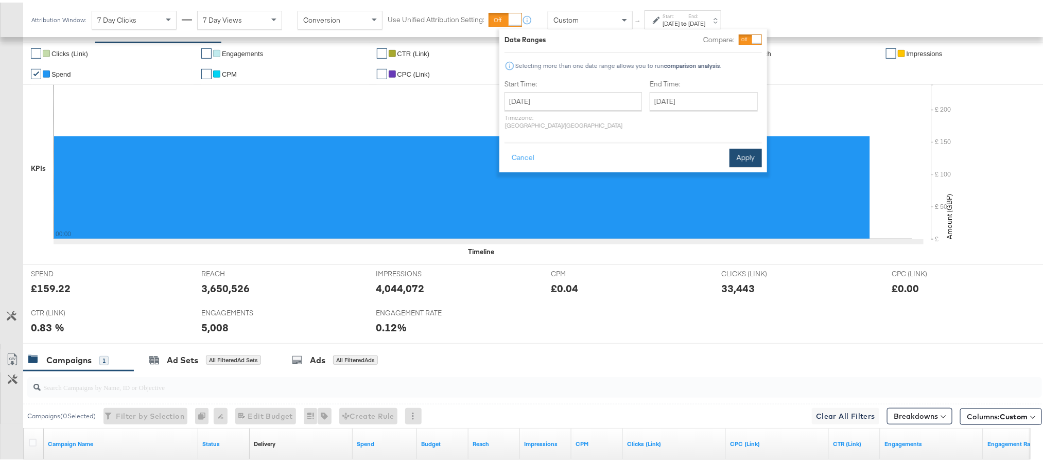
click at [735, 146] on button "Apply" at bounding box center [745, 155] width 32 height 19
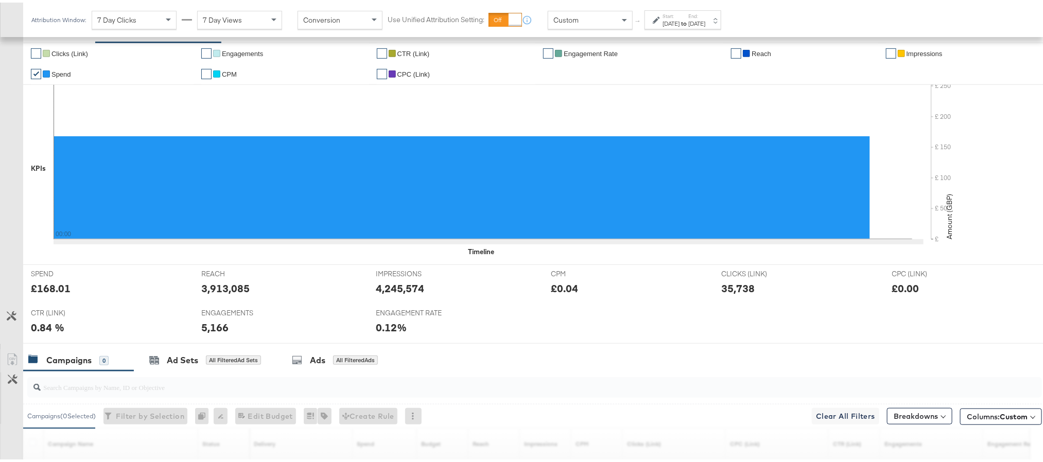
click at [55, 288] on div "£168.01" at bounding box center [51, 285] width 40 height 15
copy div "168.01"
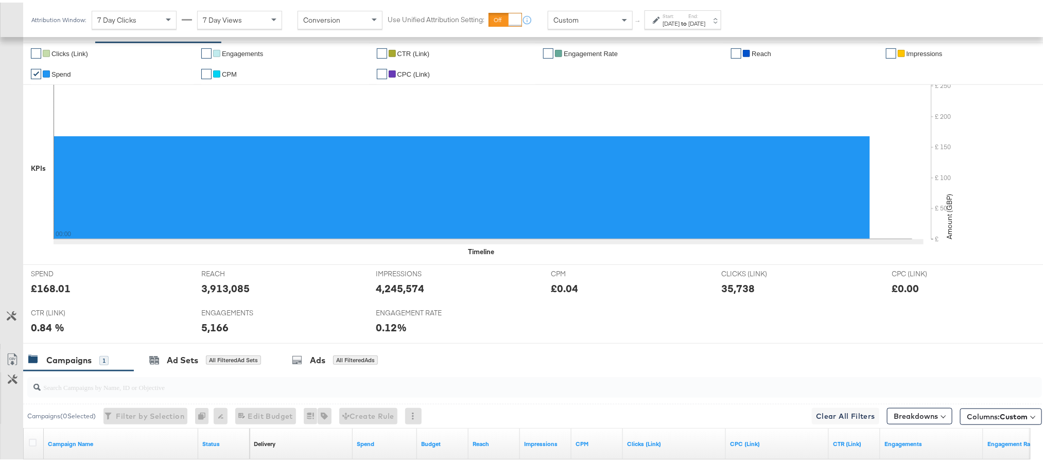
click at [218, 292] on div "3,913,085" at bounding box center [225, 285] width 48 height 15
copy div "3,913,085"
click at [392, 292] on div "4,245,574" at bounding box center [400, 285] width 48 height 15
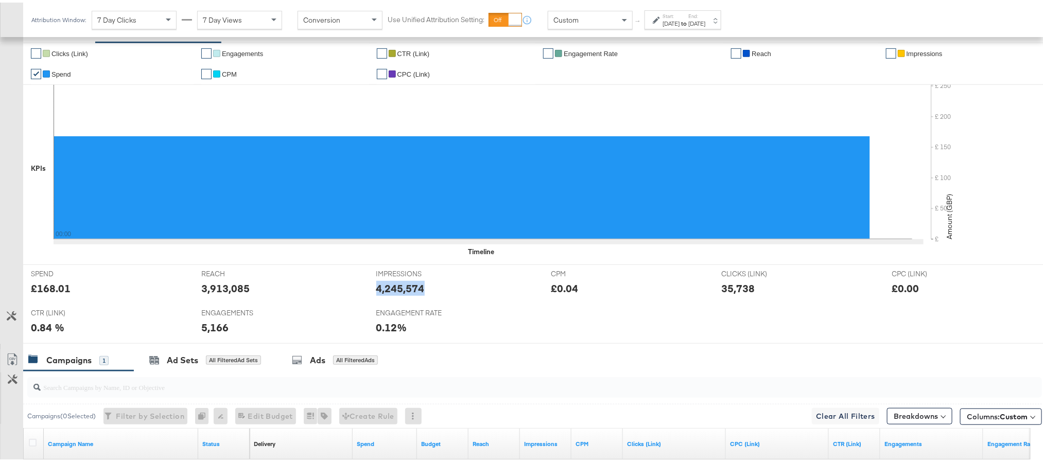
copy div "4,245,574"
click at [723, 288] on div "35,738" at bounding box center [737, 285] width 33 height 15
copy div "35,738"
click at [214, 323] on div "5,166" at bounding box center [214, 325] width 27 height 15
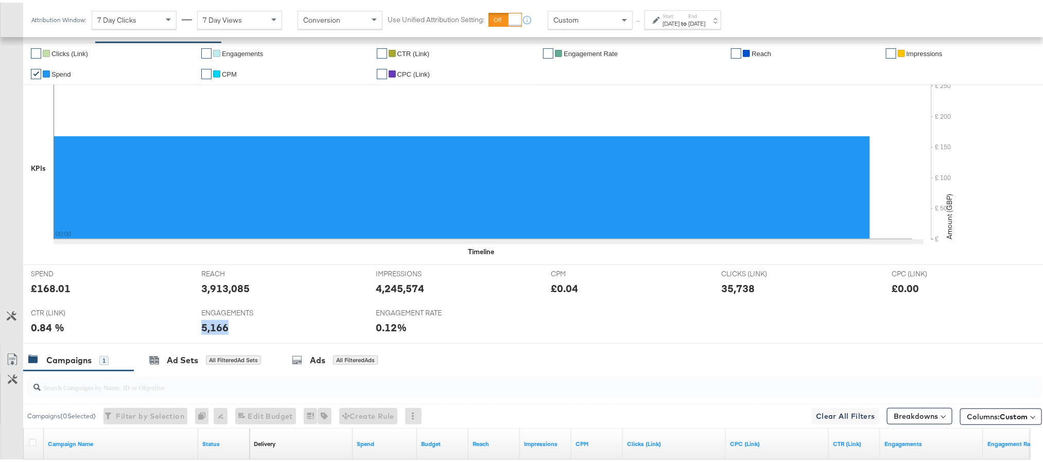
click at [214, 323] on div "5,166" at bounding box center [214, 325] width 27 height 15
copy div "5,166"
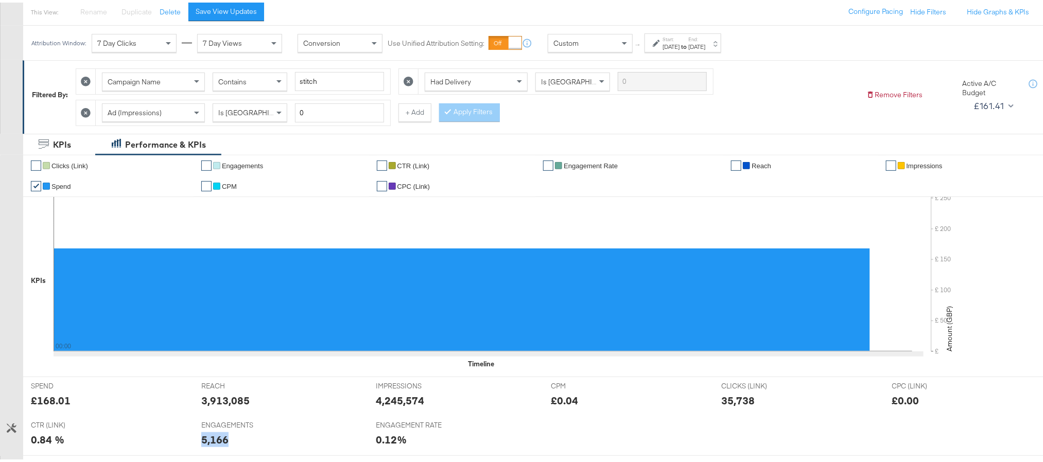
scroll to position [0, 0]
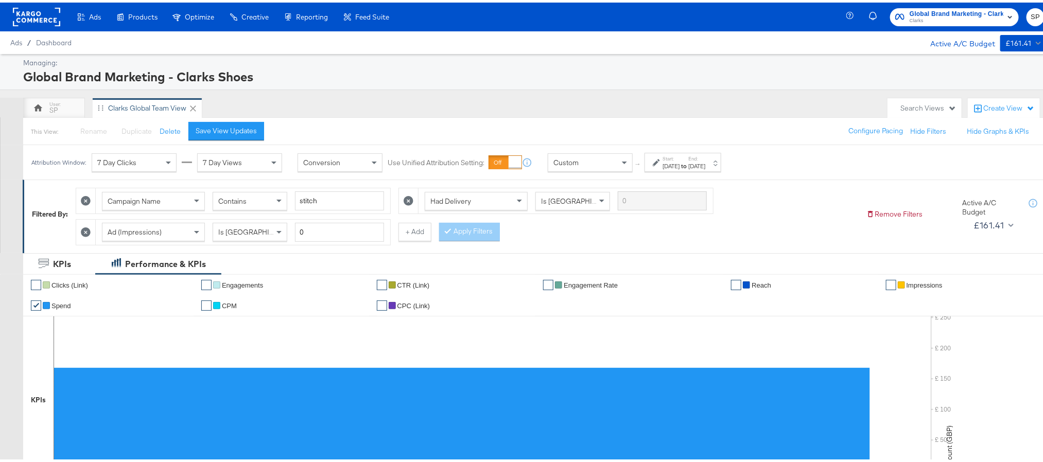
click at [936, 14] on span "Clarks" at bounding box center [956, 18] width 94 height 8
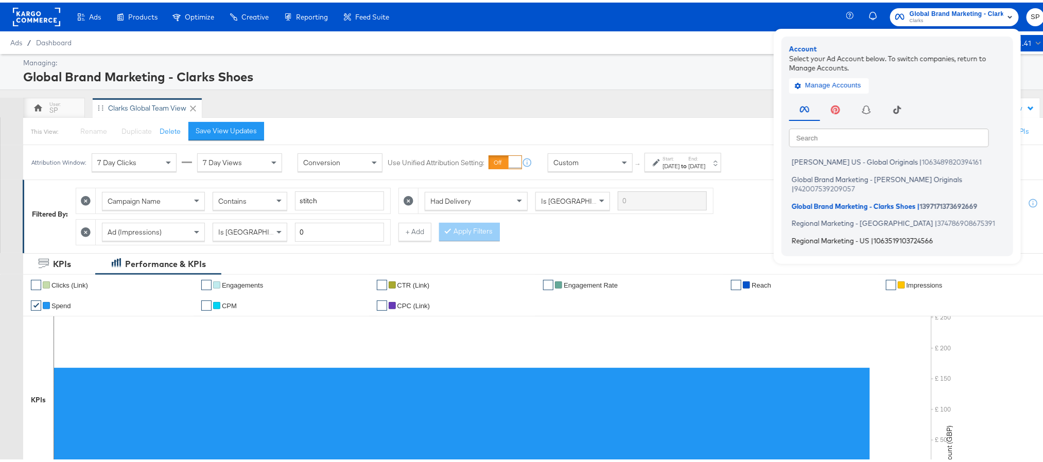
click at [837, 234] on span "Regional Marketing - US" at bounding box center [830, 238] width 78 height 8
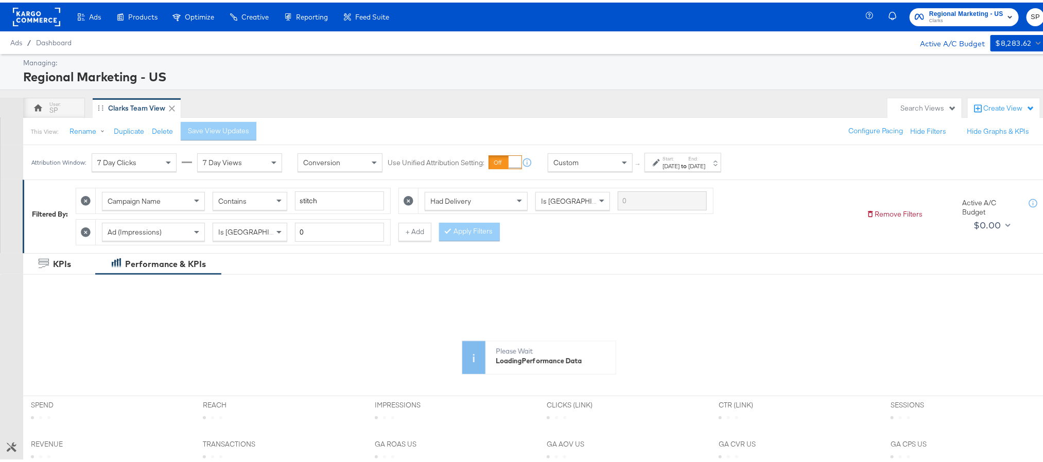
click at [705, 165] on div "[DATE]" at bounding box center [696, 164] width 17 height 8
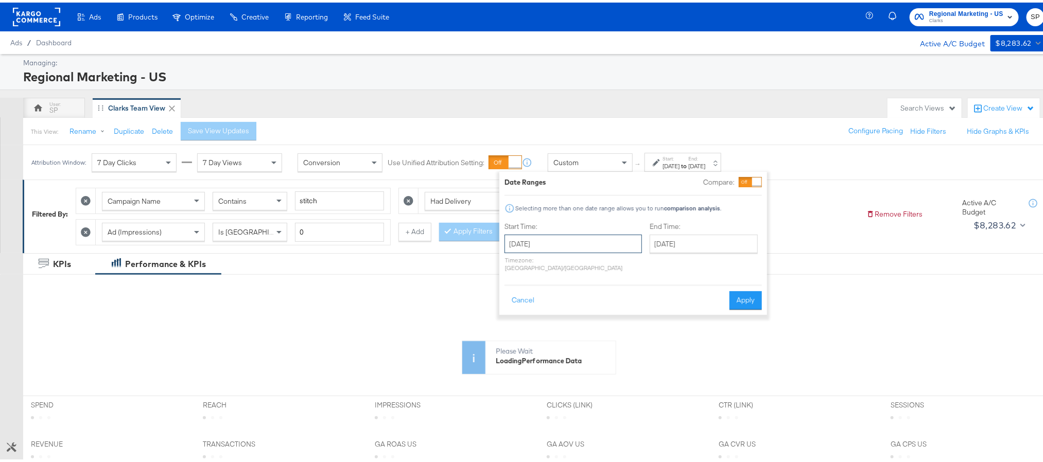
click at [568, 239] on input "[DATE]" at bounding box center [572, 241] width 137 height 19
click at [619, 266] on span "›" at bounding box center [621, 262] width 16 height 15
click at [549, 306] on td "9" at bounding box center [550, 308] width 17 height 14
type input "[DATE]"
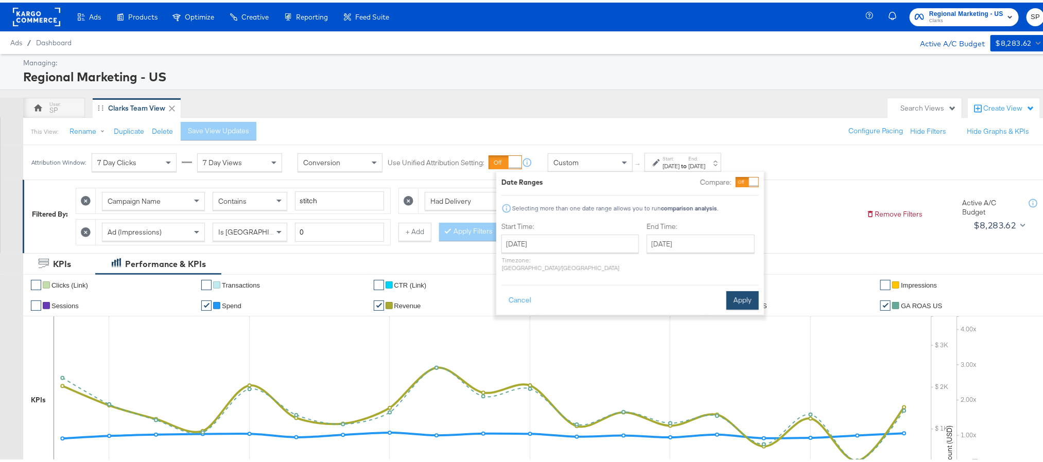
click at [736, 296] on button "Apply" at bounding box center [742, 298] width 32 height 19
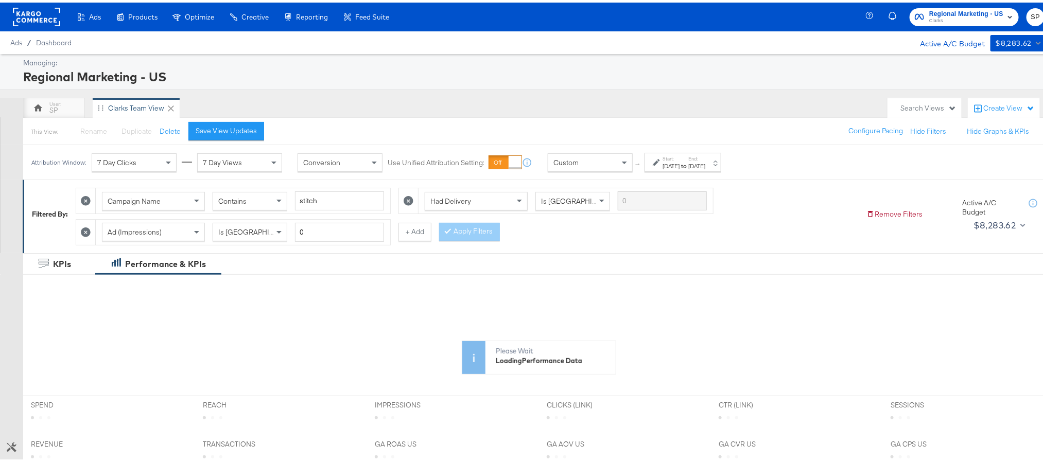
scroll to position [232, 0]
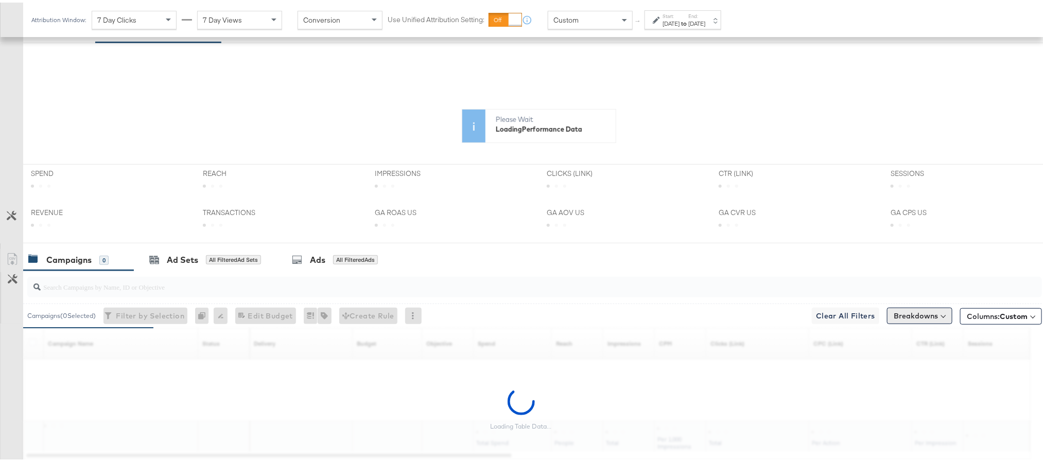
click at [911, 322] on button "Breakdowns" at bounding box center [919, 313] width 65 height 16
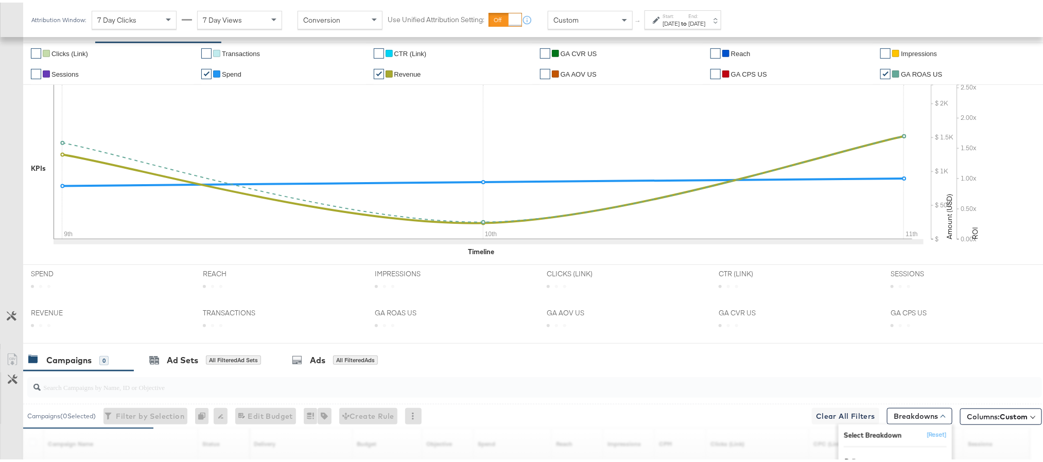
click at [874, 379] on input "search" at bounding box center [494, 381] width 907 height 20
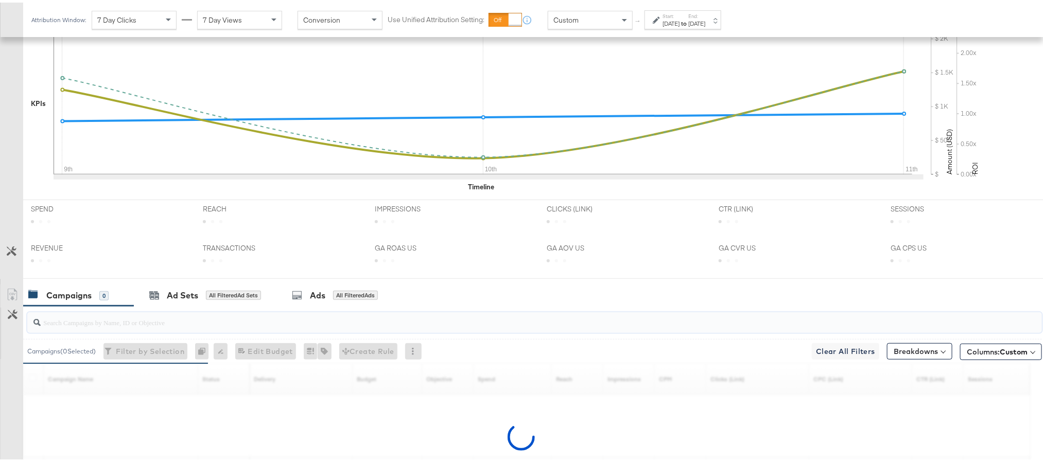
scroll to position [386, 0]
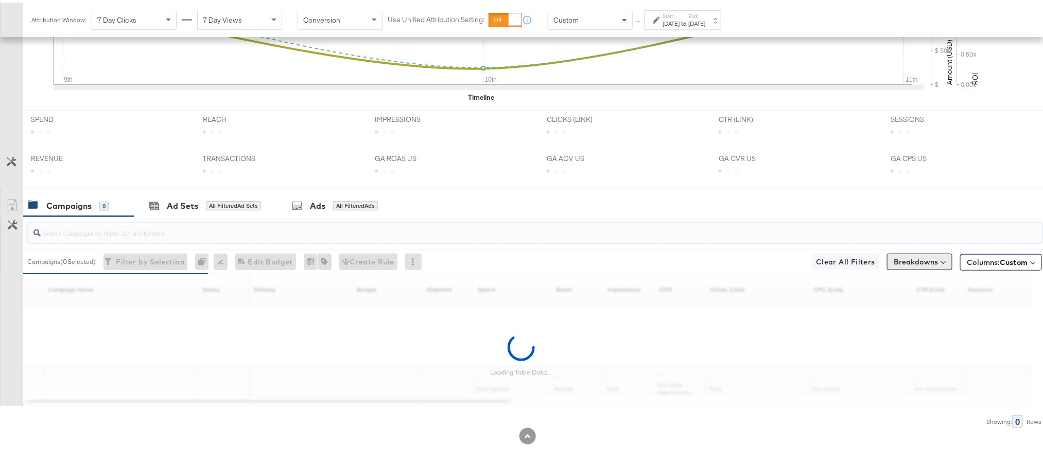
click at [925, 260] on button "Breakdowns" at bounding box center [919, 259] width 65 height 16
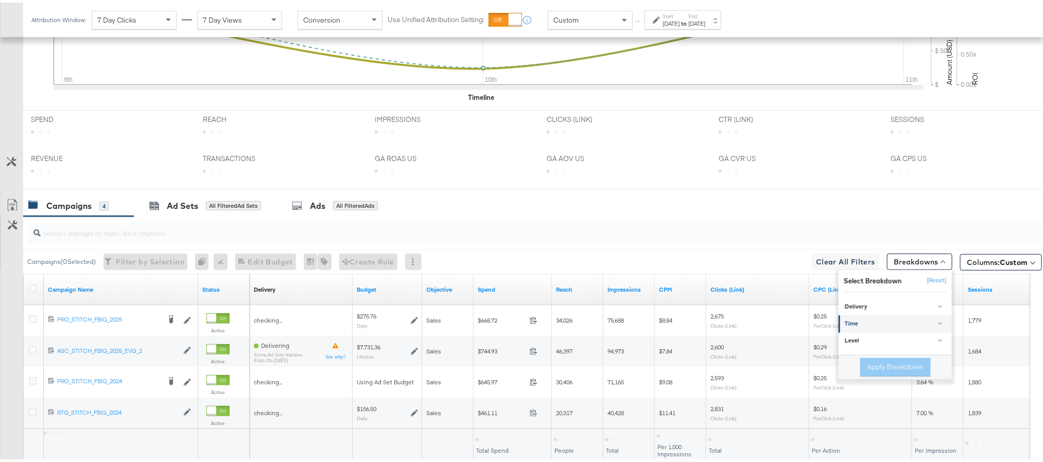
click at [891, 326] on div "Time" at bounding box center [895, 322] width 102 height 8
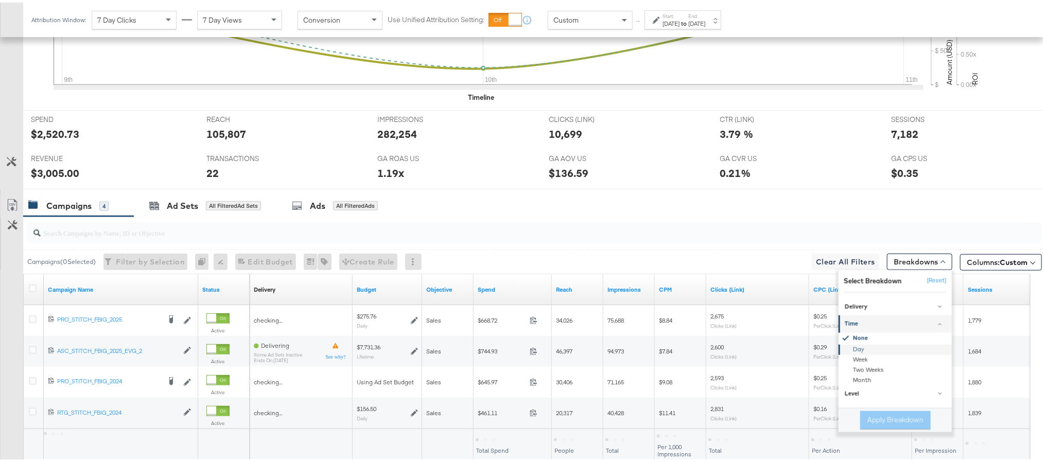
click at [871, 352] on div "Day" at bounding box center [896, 347] width 112 height 10
click at [871, 419] on button "Apply Breakdown" at bounding box center [895, 418] width 70 height 19
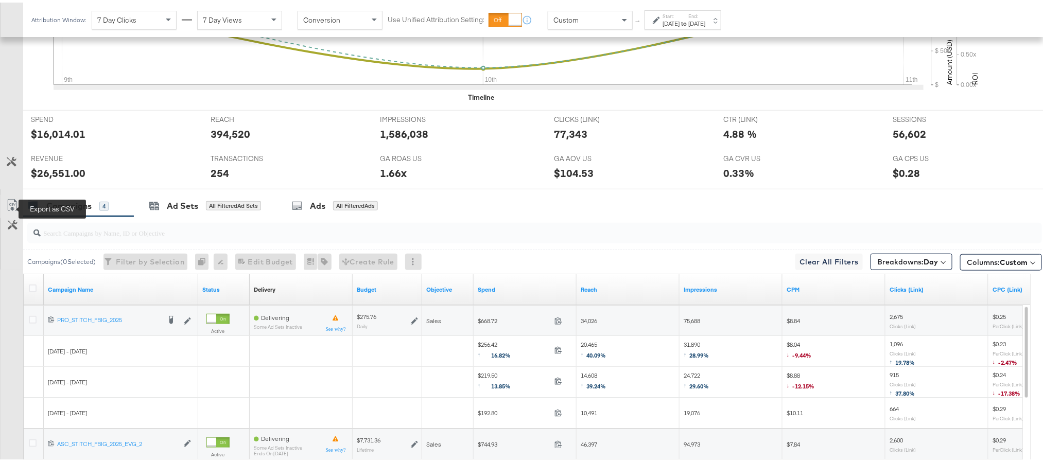
click at [11, 209] on icon at bounding box center [12, 203] width 12 height 12
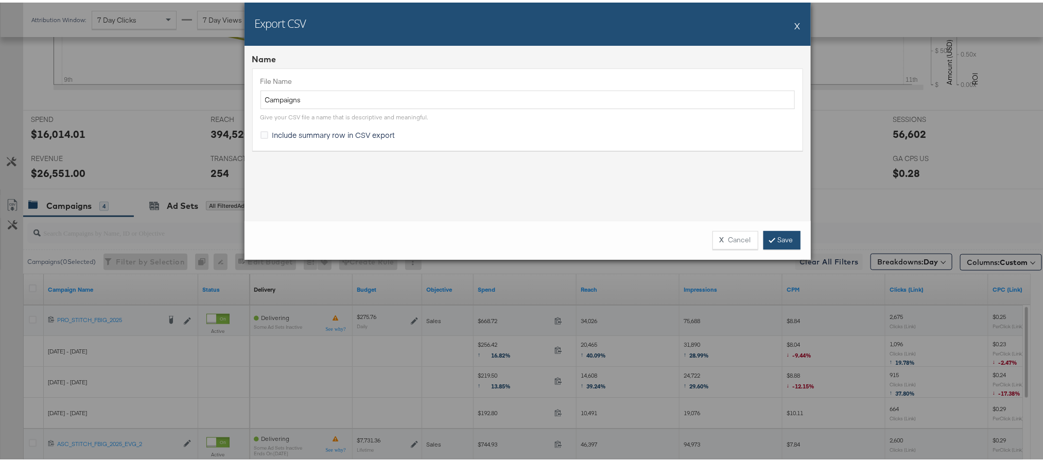
click at [783, 239] on link "Save" at bounding box center [781, 237] width 37 height 19
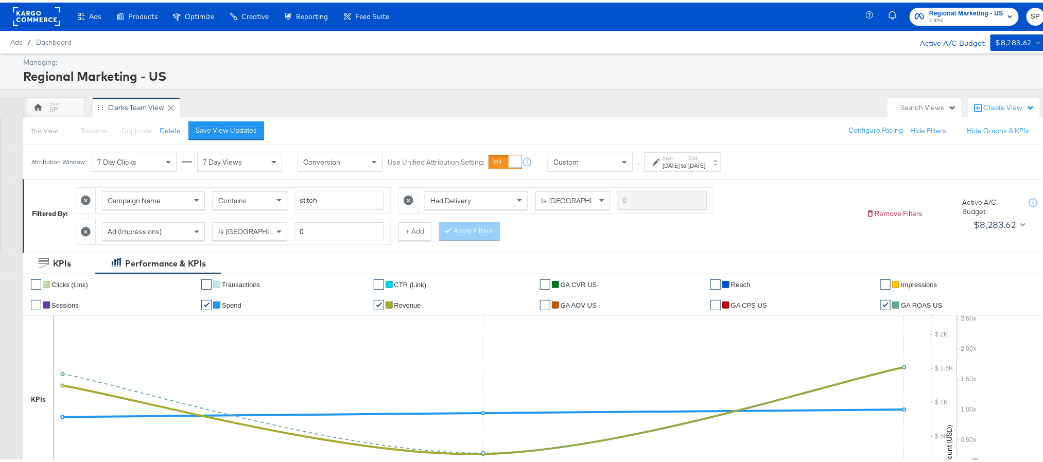
scroll to position [0, 0]
click at [949, 20] on span "Clarks" at bounding box center [966, 18] width 74 height 8
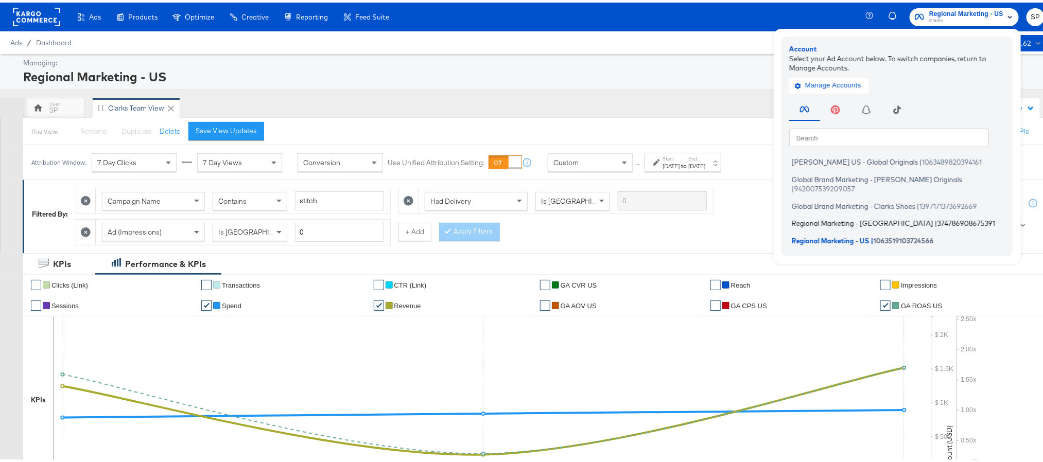
click at [841, 217] on span "Regional Marketing - [GEOGRAPHIC_DATA]" at bounding box center [862, 221] width 142 height 8
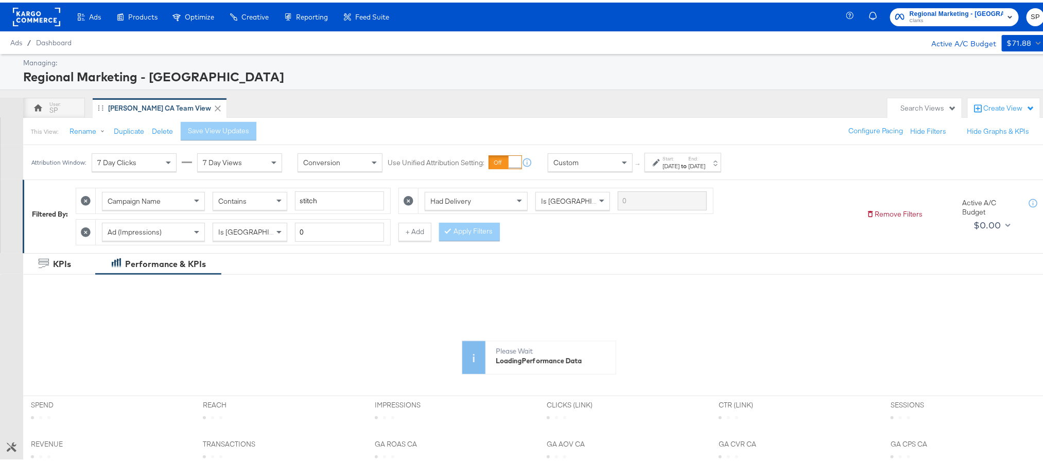
click at [705, 160] on label "End:" at bounding box center [696, 156] width 17 height 7
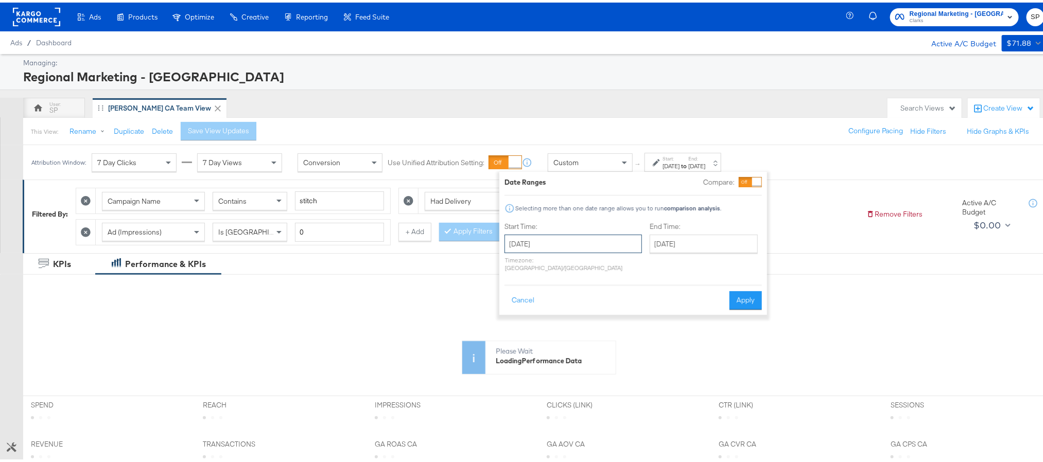
click at [595, 243] on input "[DATE]" at bounding box center [572, 241] width 137 height 19
click at [621, 264] on span "›" at bounding box center [621, 262] width 16 height 15
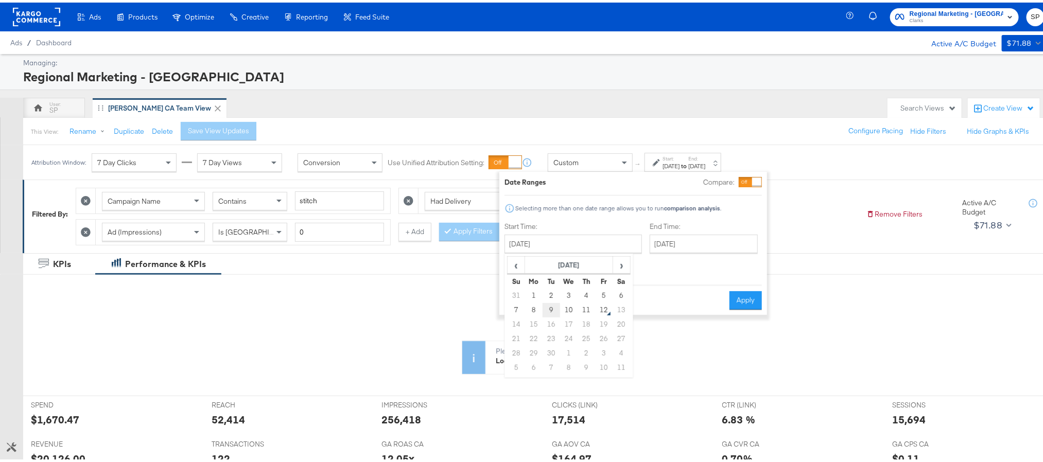
click at [553, 310] on td "9" at bounding box center [550, 308] width 17 height 14
type input "[DATE]"
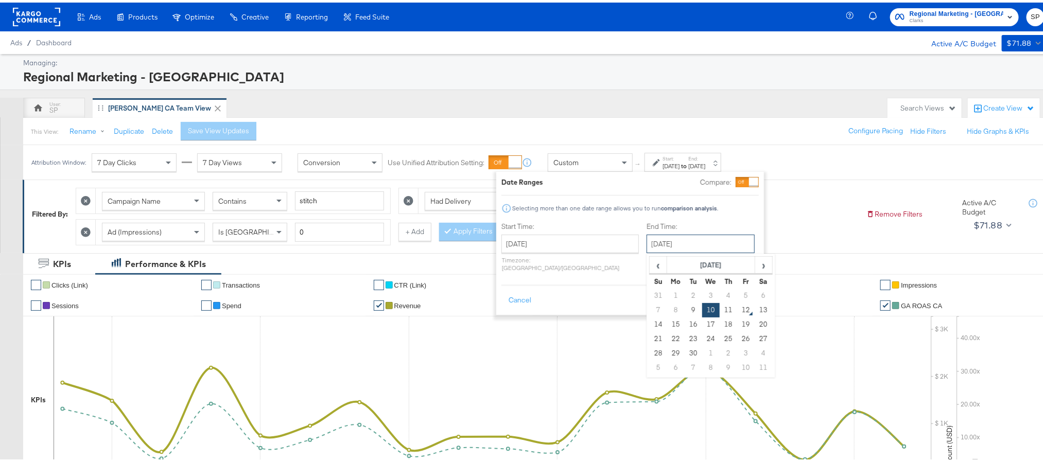
click at [656, 248] on input "September 10th 2025" at bounding box center [700, 241] width 108 height 19
click at [719, 305] on td "11" at bounding box center [727, 308] width 17 height 14
type input "[DATE]"
click at [736, 291] on button "Apply" at bounding box center [742, 298] width 32 height 19
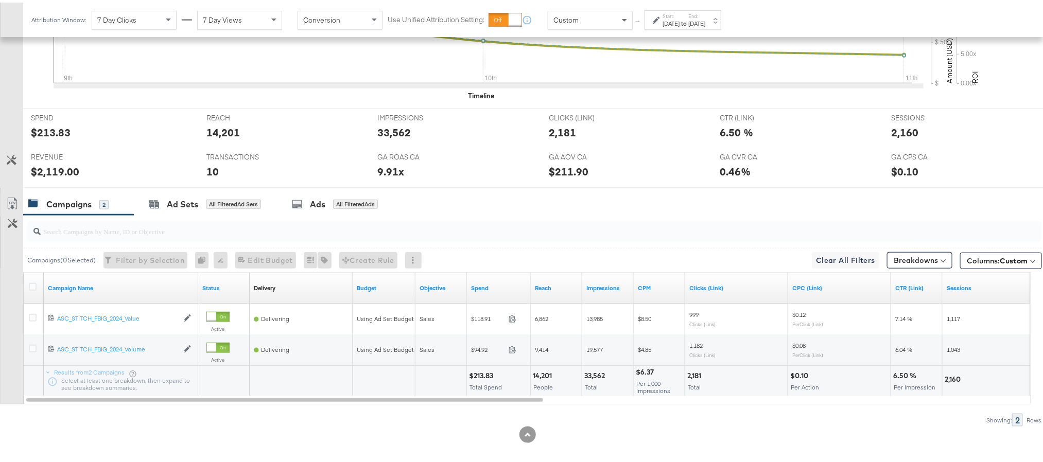
scroll to position [399, 0]
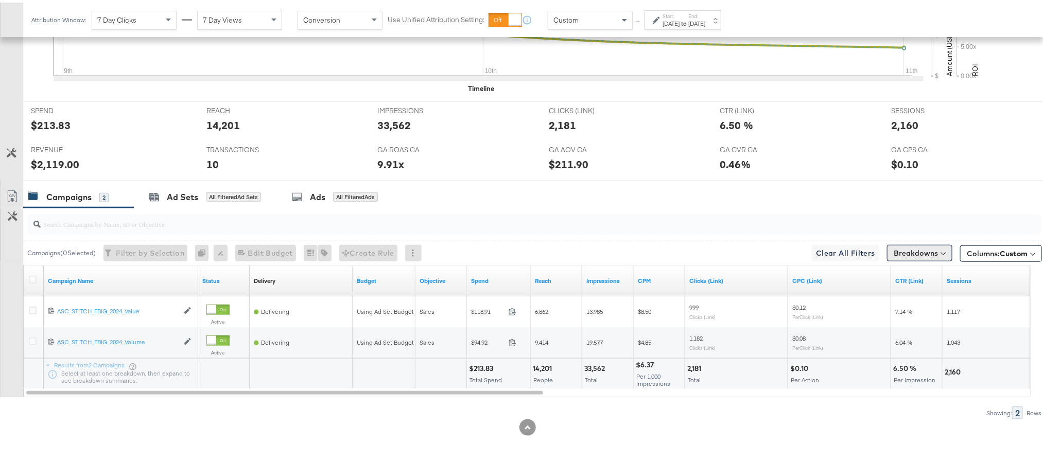
click at [910, 255] on button "Breakdowns" at bounding box center [919, 250] width 65 height 16
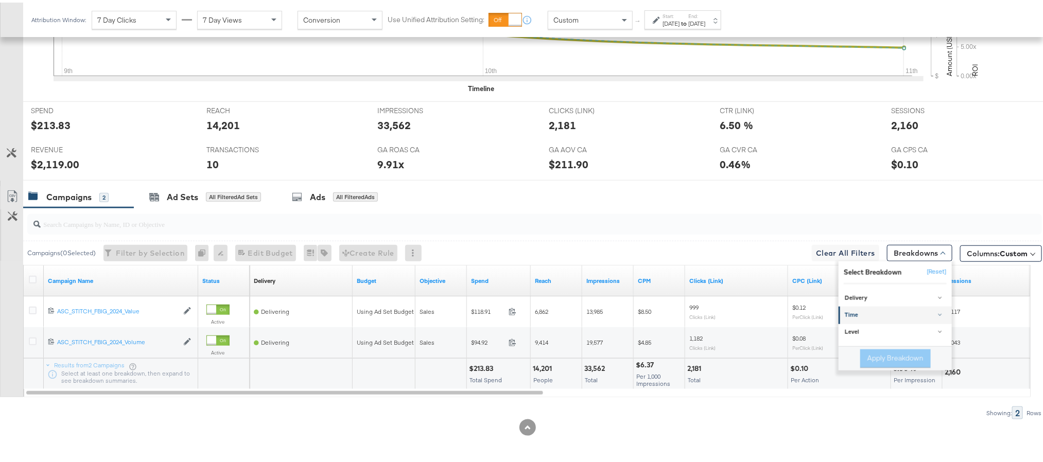
click at [871, 309] on div "Time" at bounding box center [895, 313] width 102 height 8
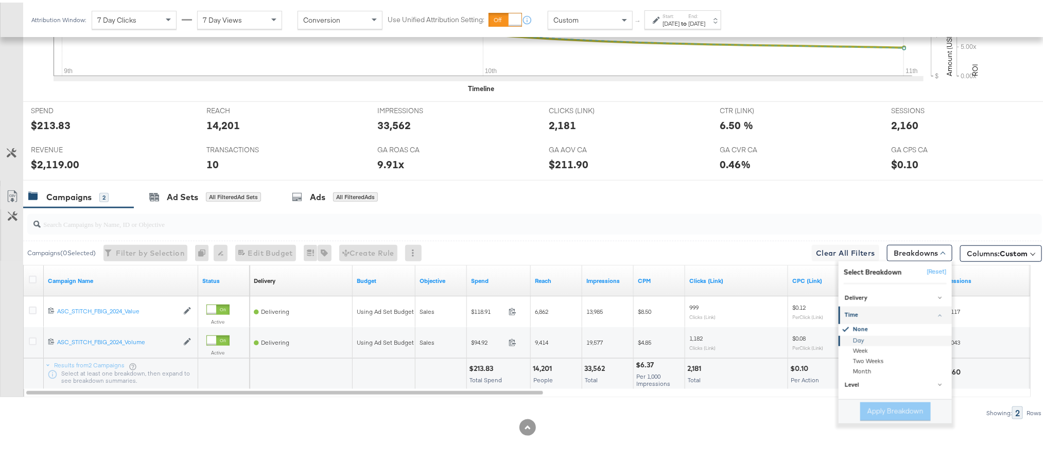
click at [853, 336] on div "Day" at bounding box center [896, 338] width 112 height 10
click at [860, 406] on button "Apply Breakdown" at bounding box center [895, 409] width 70 height 19
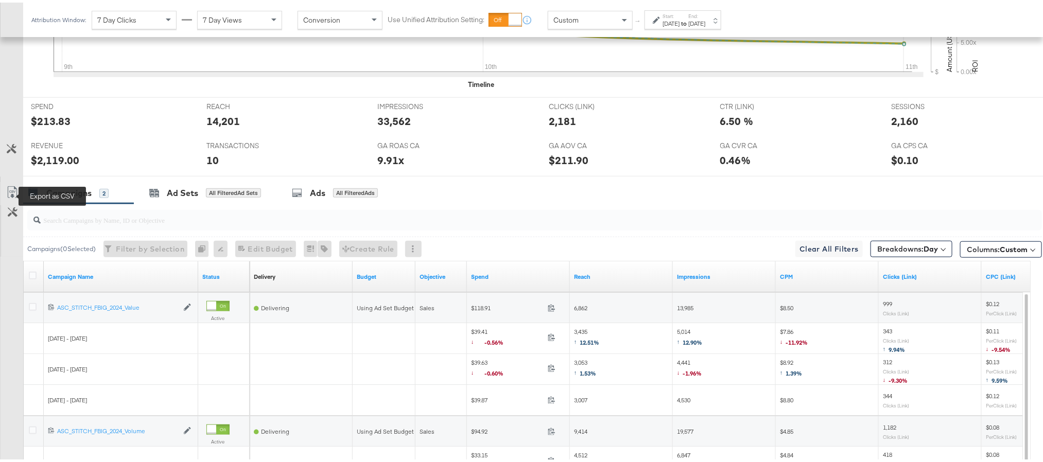
click at [8, 188] on icon at bounding box center [12, 190] width 12 height 12
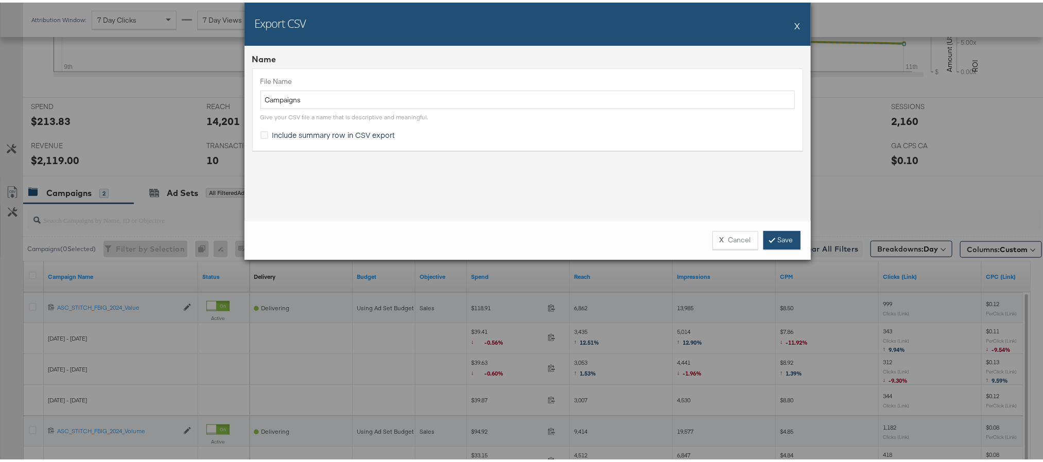
click at [775, 238] on link "Save" at bounding box center [781, 237] width 37 height 19
